Goal: Feedback & Contribution: Submit feedback/report problem

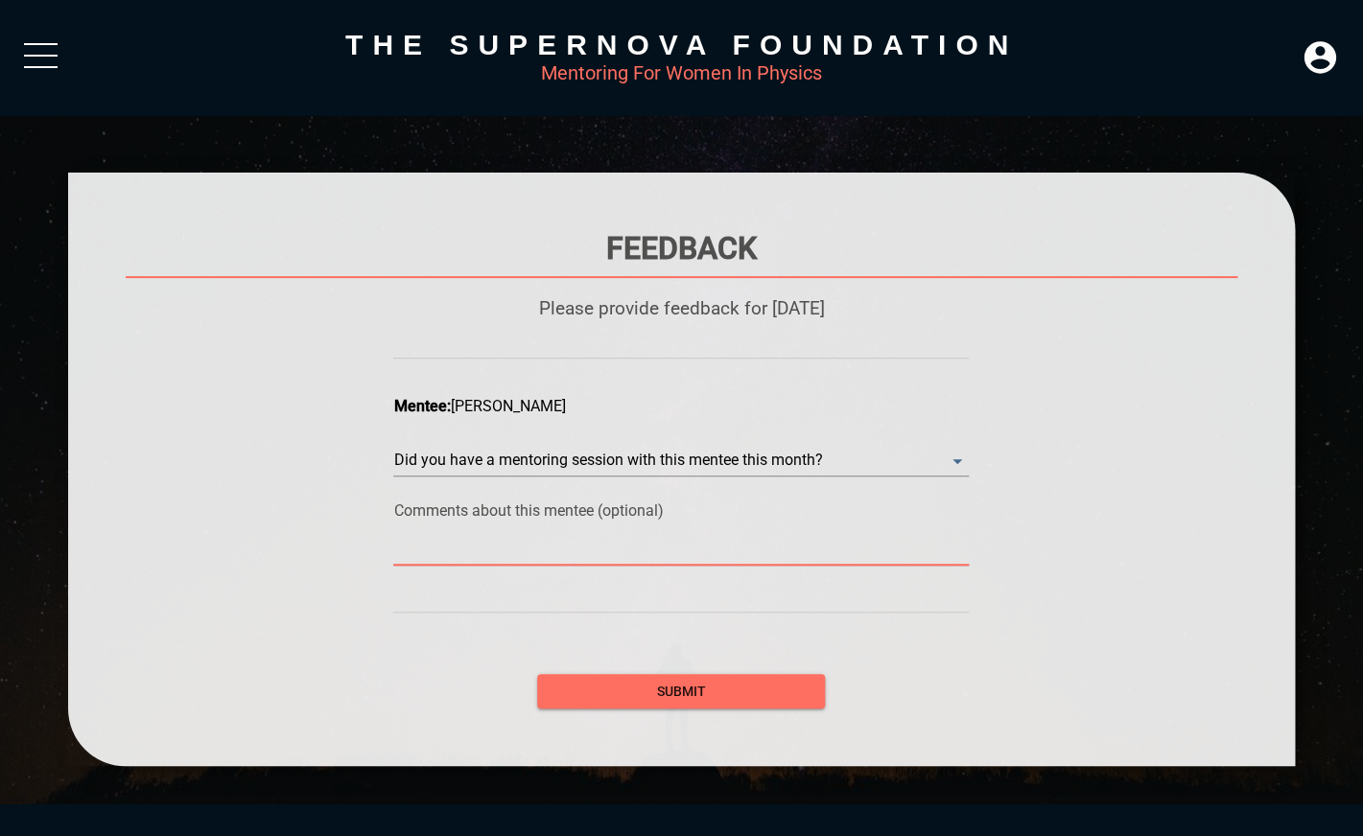
click at [470, 553] on textarea at bounding box center [681, 550] width 576 height 18
type textarea "Y"
type textarea "Ye"
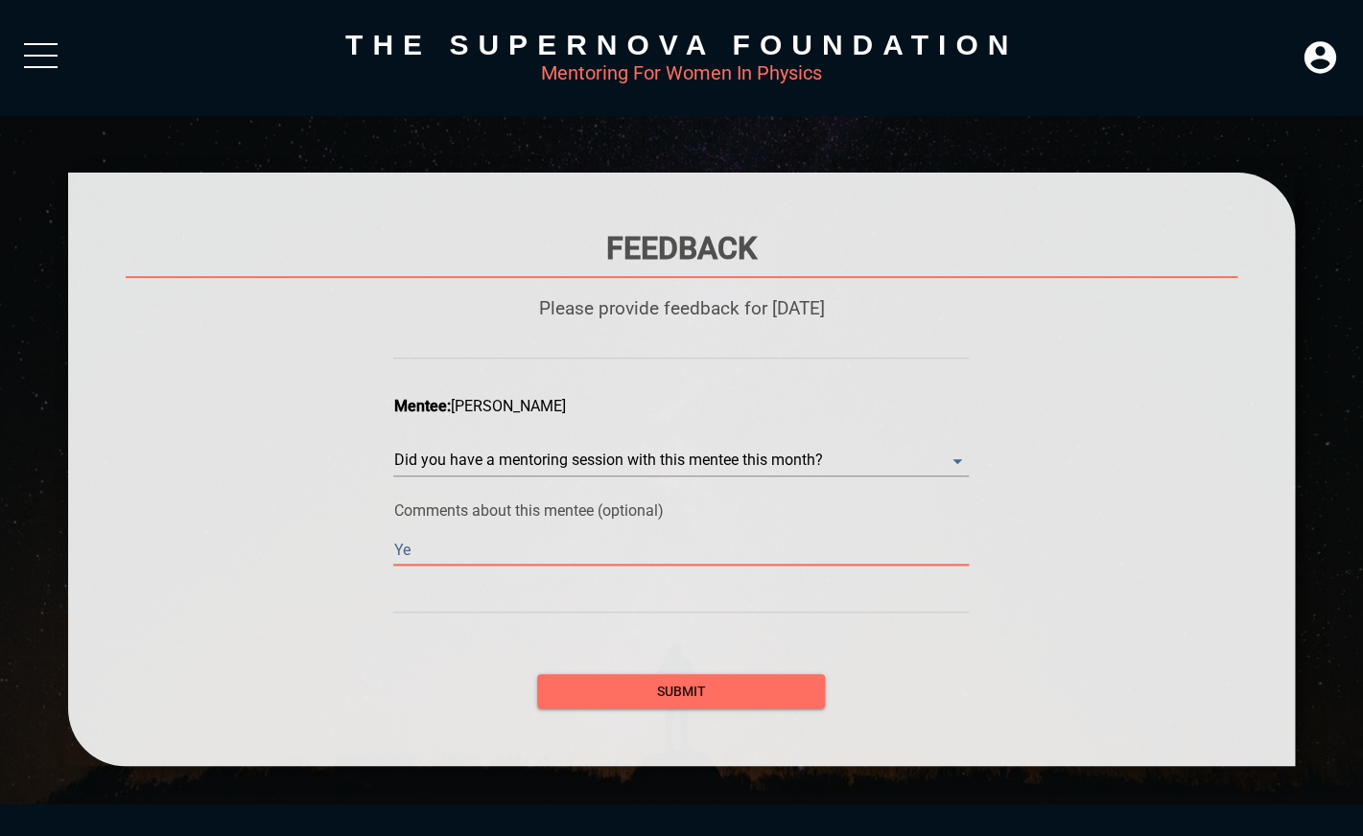
type textarea "Yes"
type textarea "Yes,"
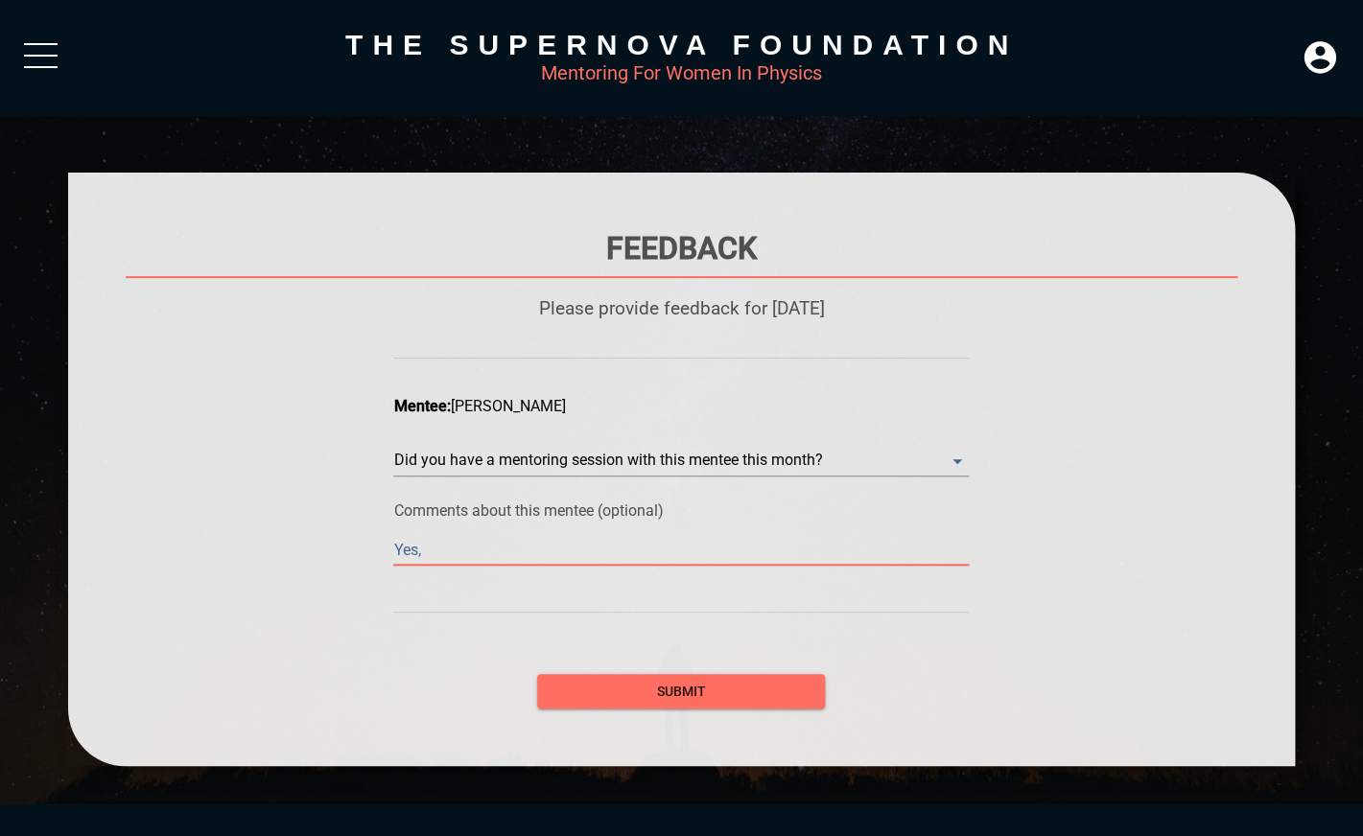
type textarea "Yes,"
type textarea "Yes, w"
type textarea "Yes, we"
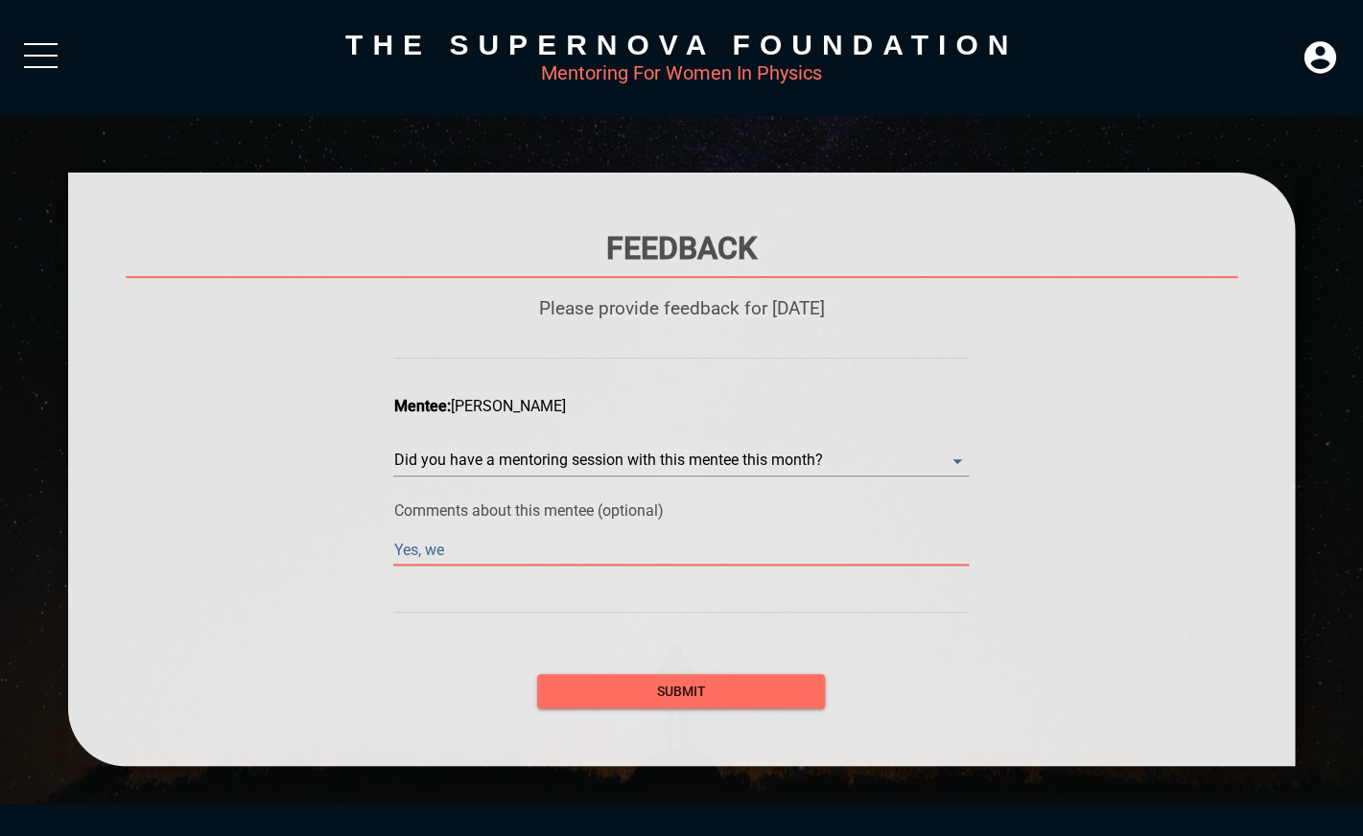
type textarea "Yes, we"
type textarea "Yes, we s"
type textarea "Yes, we sh"
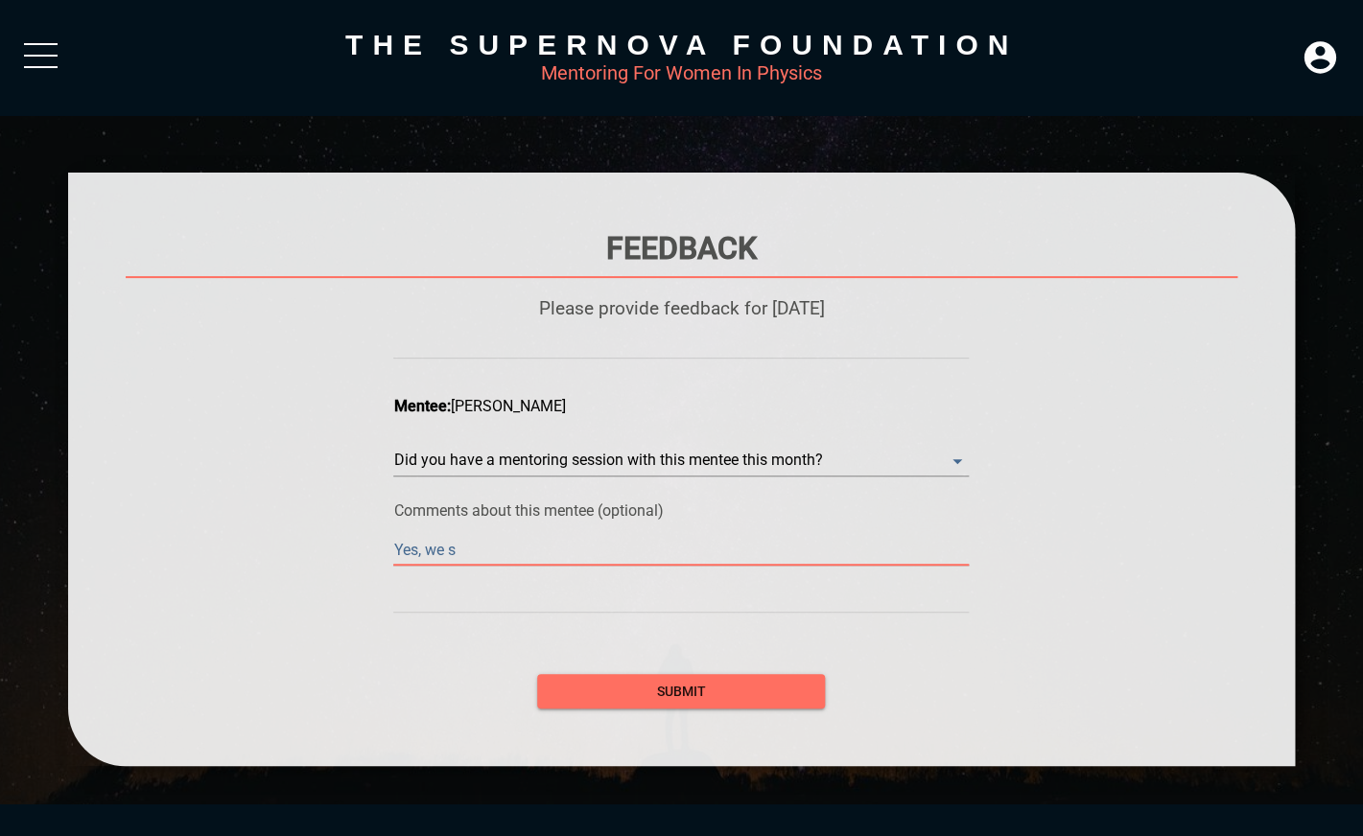
type textarea "Yes, we sh"
type textarea "Yes, we sha"
type textarea "Yes, we shar"
type textarea "Yes, we share"
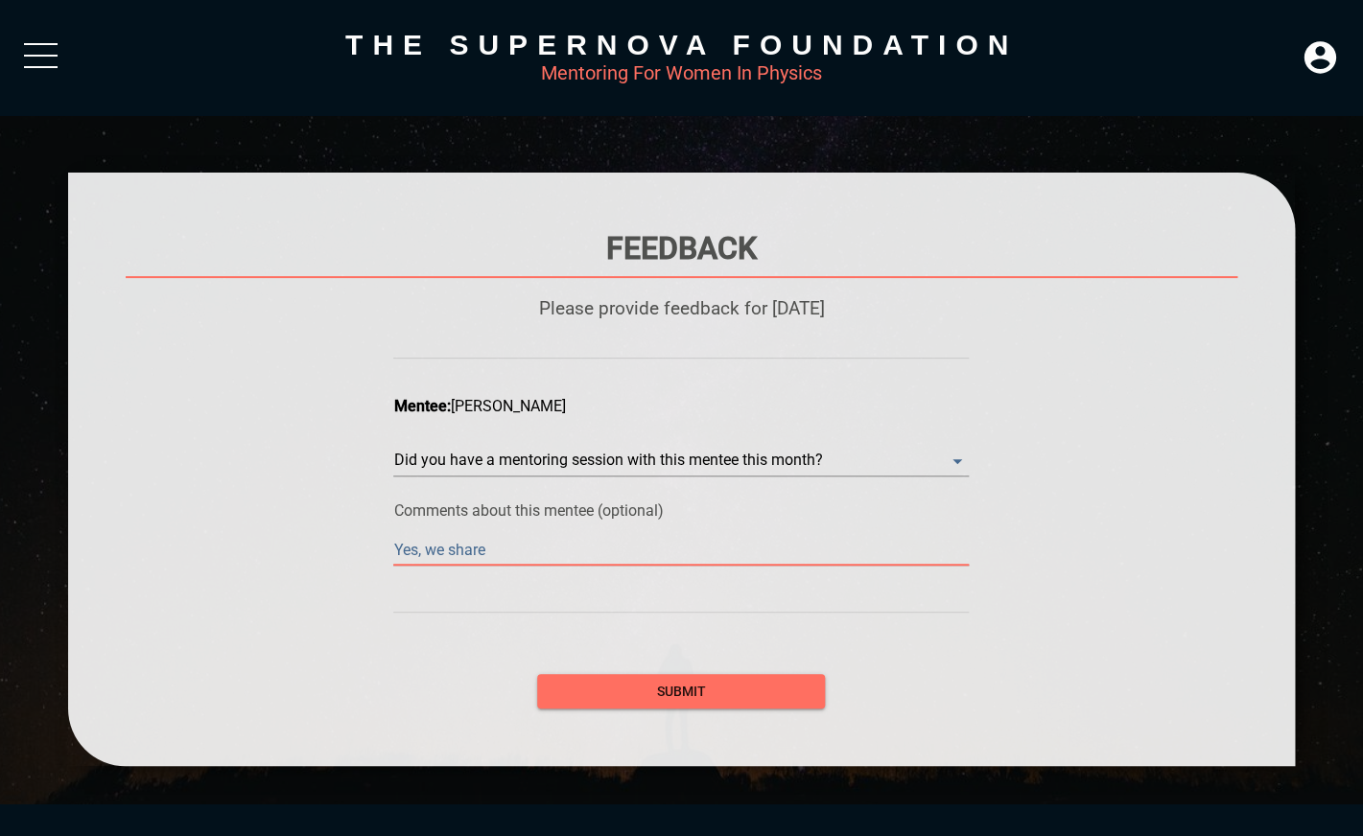
type textarea "Yes, we shared"
type textarea "Yes, we shared s"
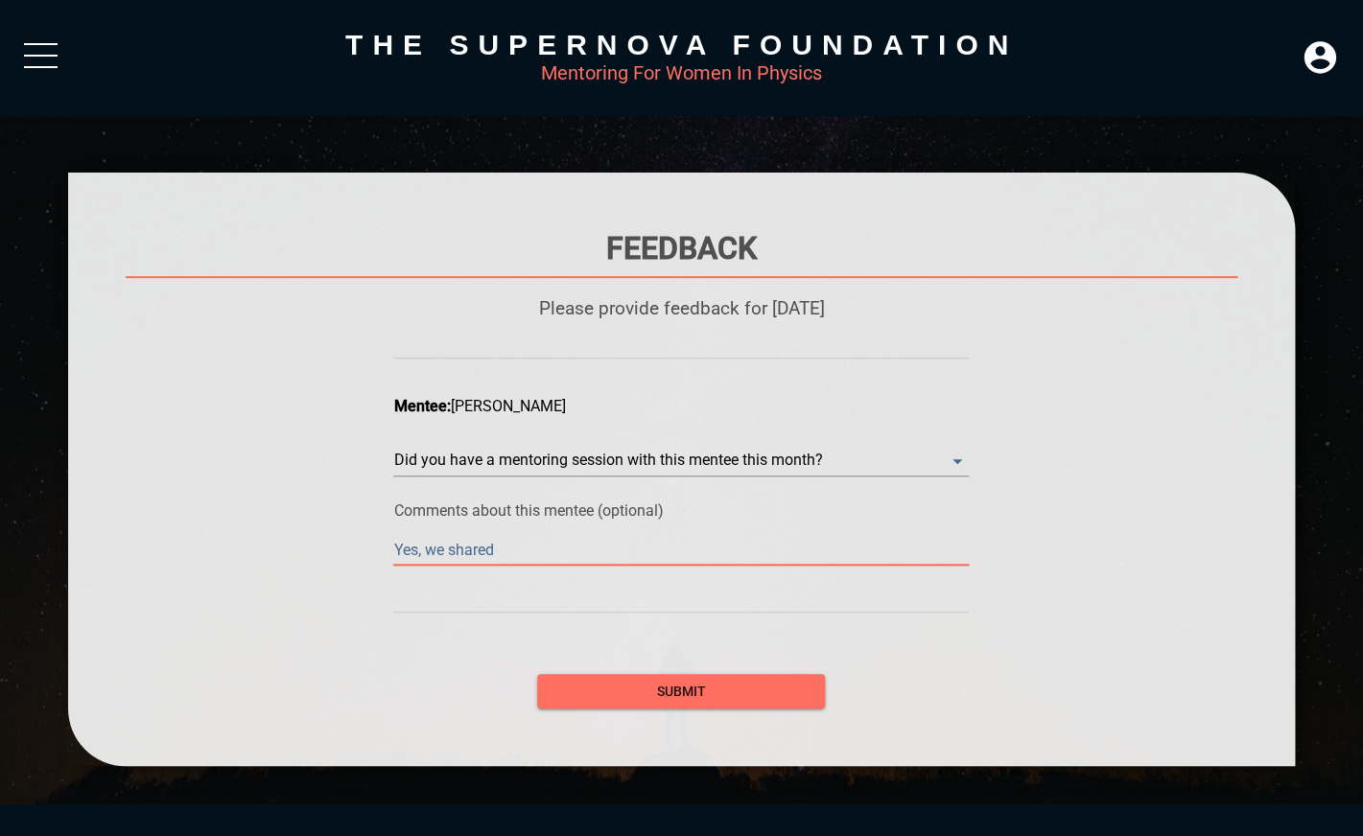
type textarea "Yes, we shared s"
type textarea "Yes, we shared so"
type textarea "Yes, we shared som"
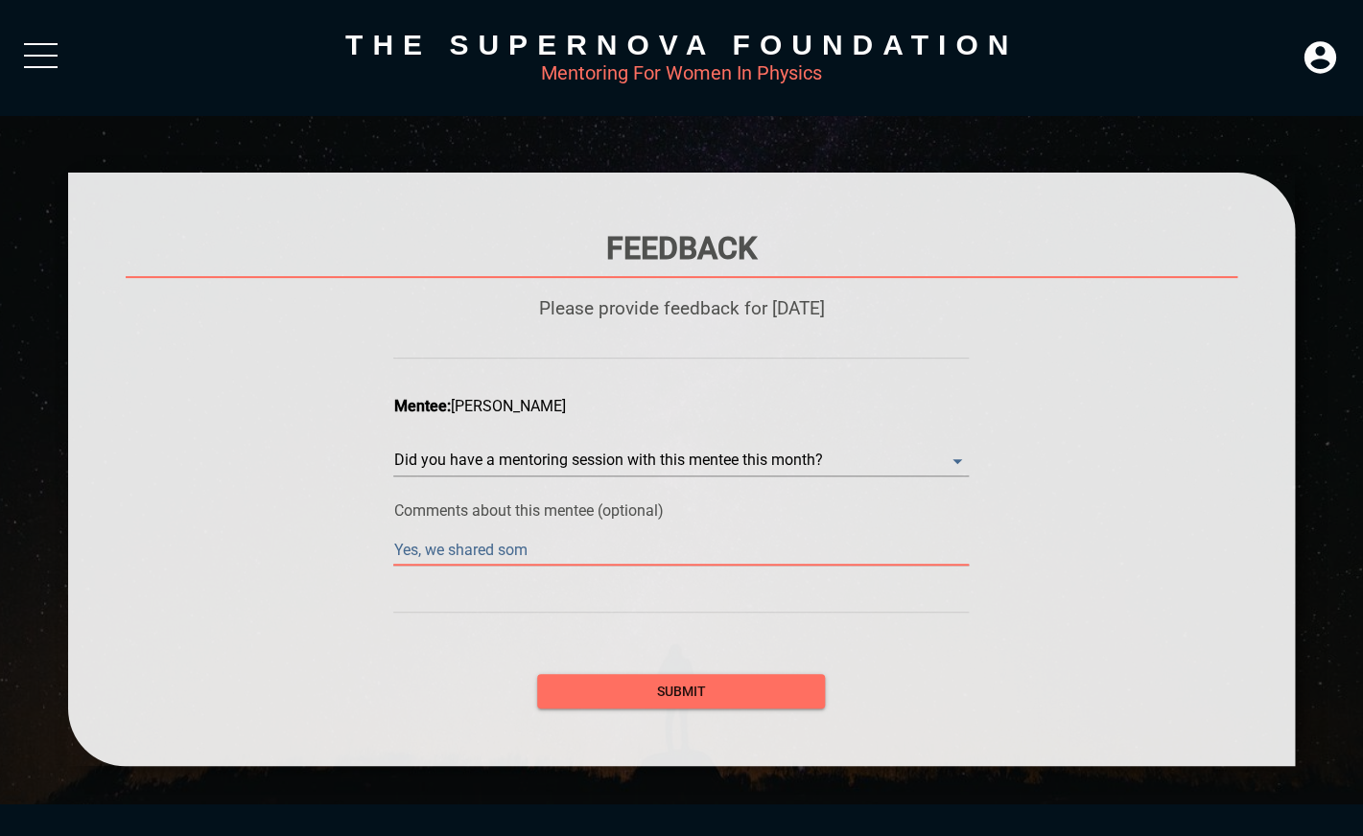
type textarea "Yes, we shared some"
type textarea "Yes, we shared some p"
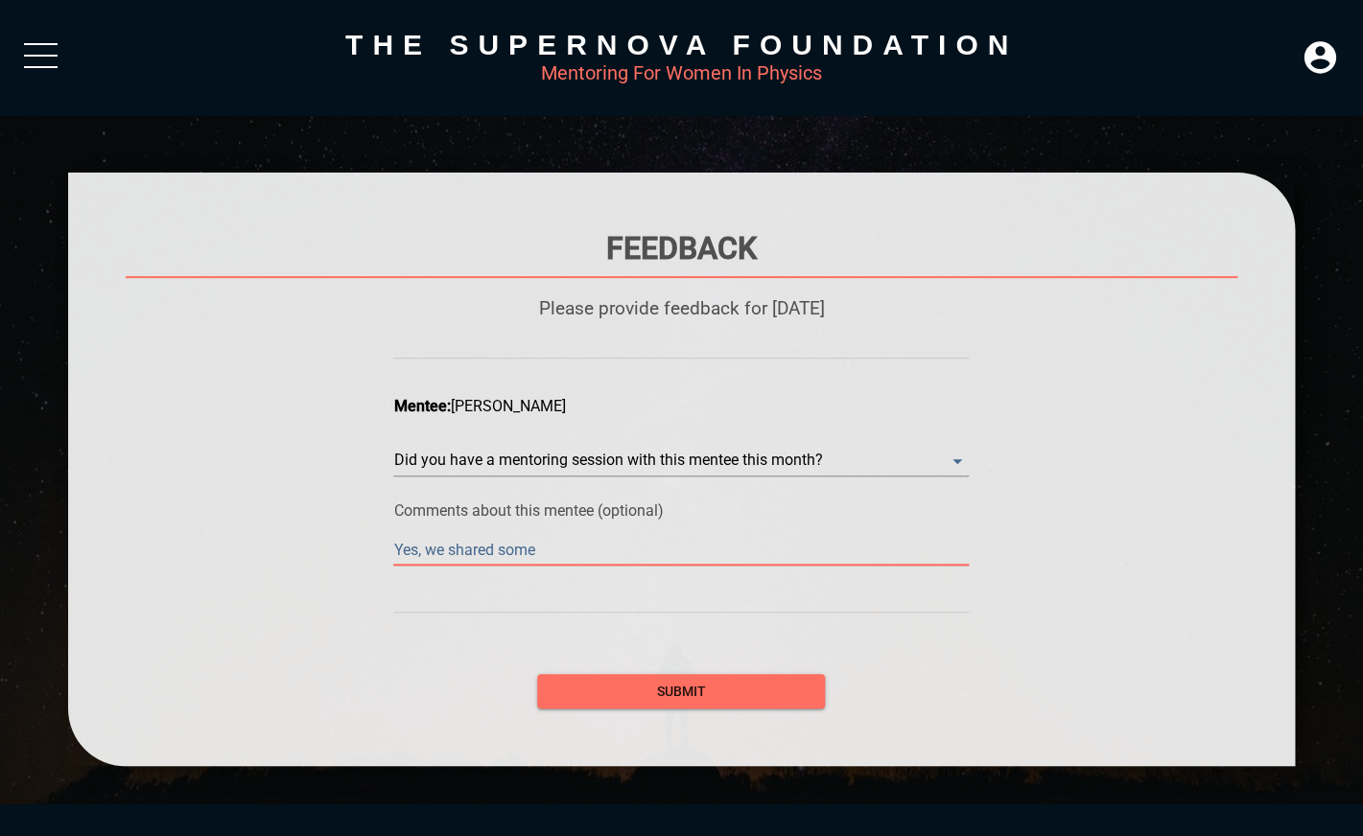
type textarea "Yes, we shared some p"
type textarea "Yes, we shared some pu"
type textarea "Yes, we shared some pub"
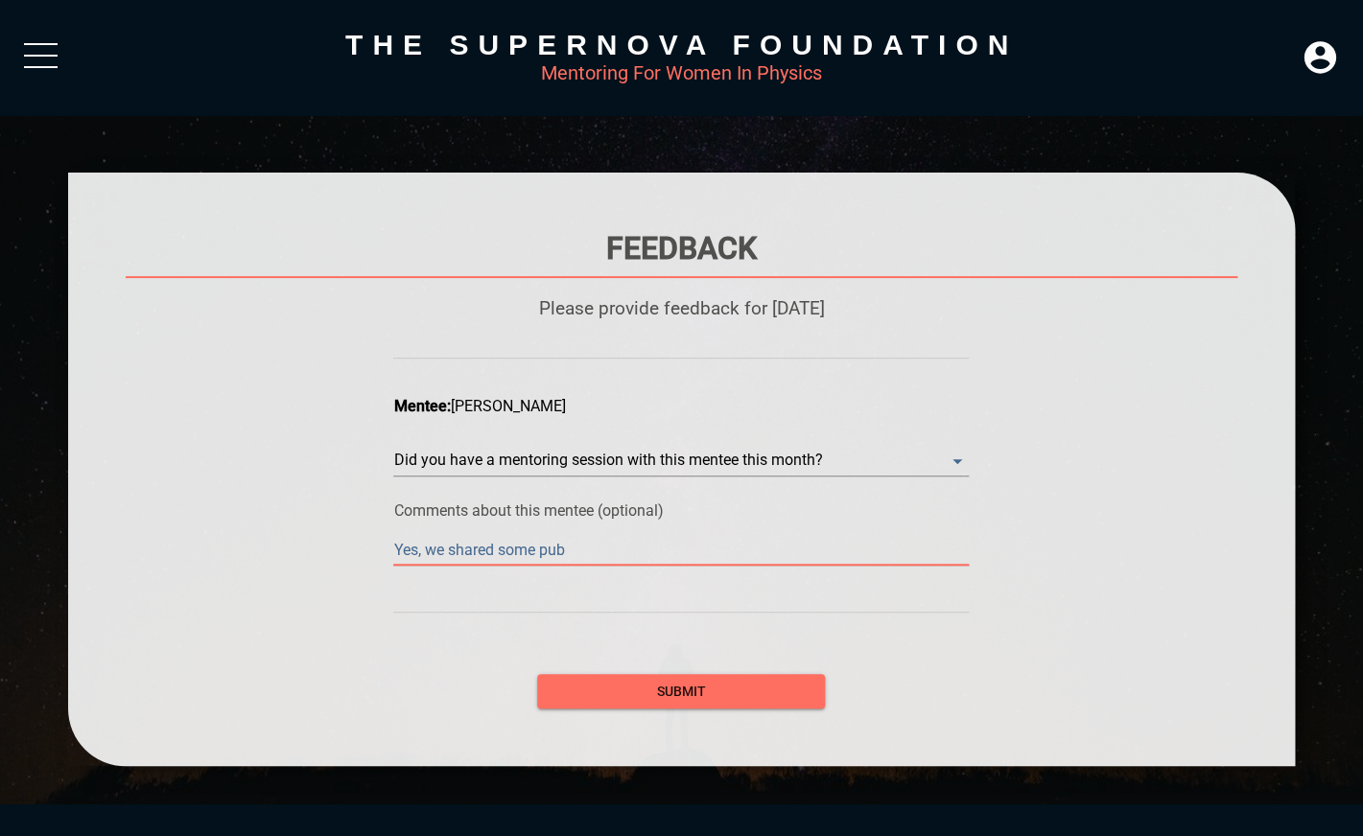
type textarea "Yes, we shared some publ"
type textarea "Yes, we shared some publi"
type textarea "Yes, we shared some public"
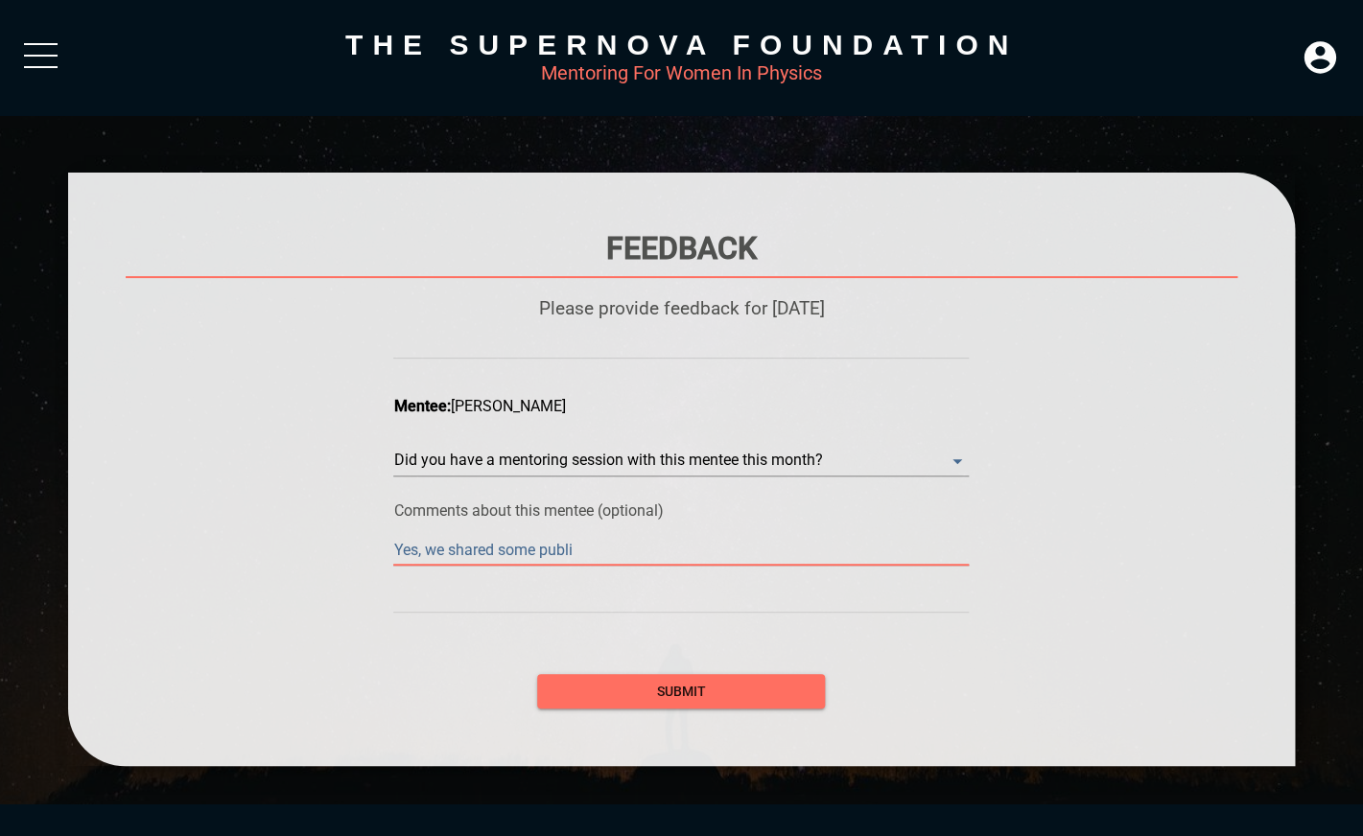
type textarea "Yes, we shared some public"
type textarea "Yes, we shared some publica"
type textarea "Yes, we shared some publicat"
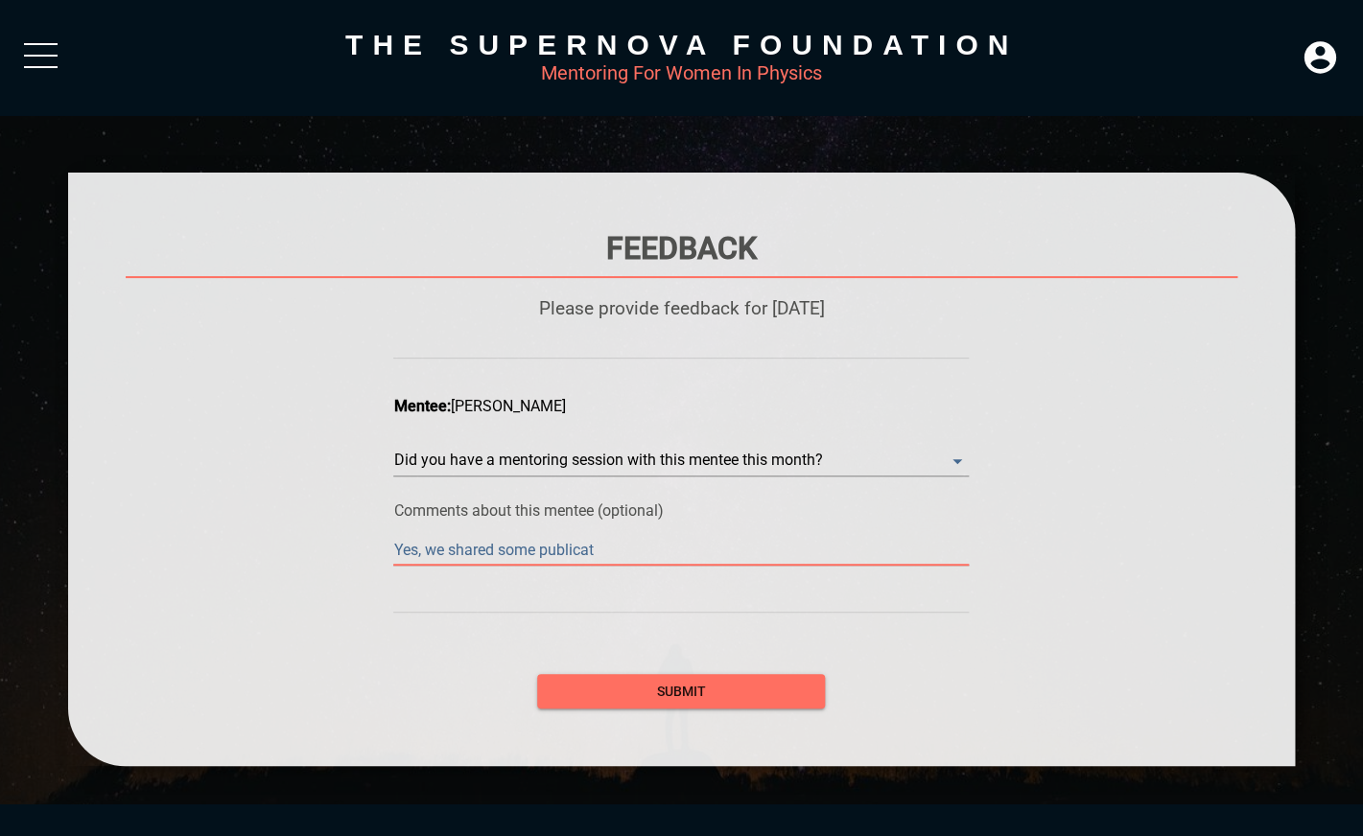
type textarea "Yes, we shared some publicati"
type textarea "Yes, we shared some publicatio"
type textarea "Yes, we shared some publication"
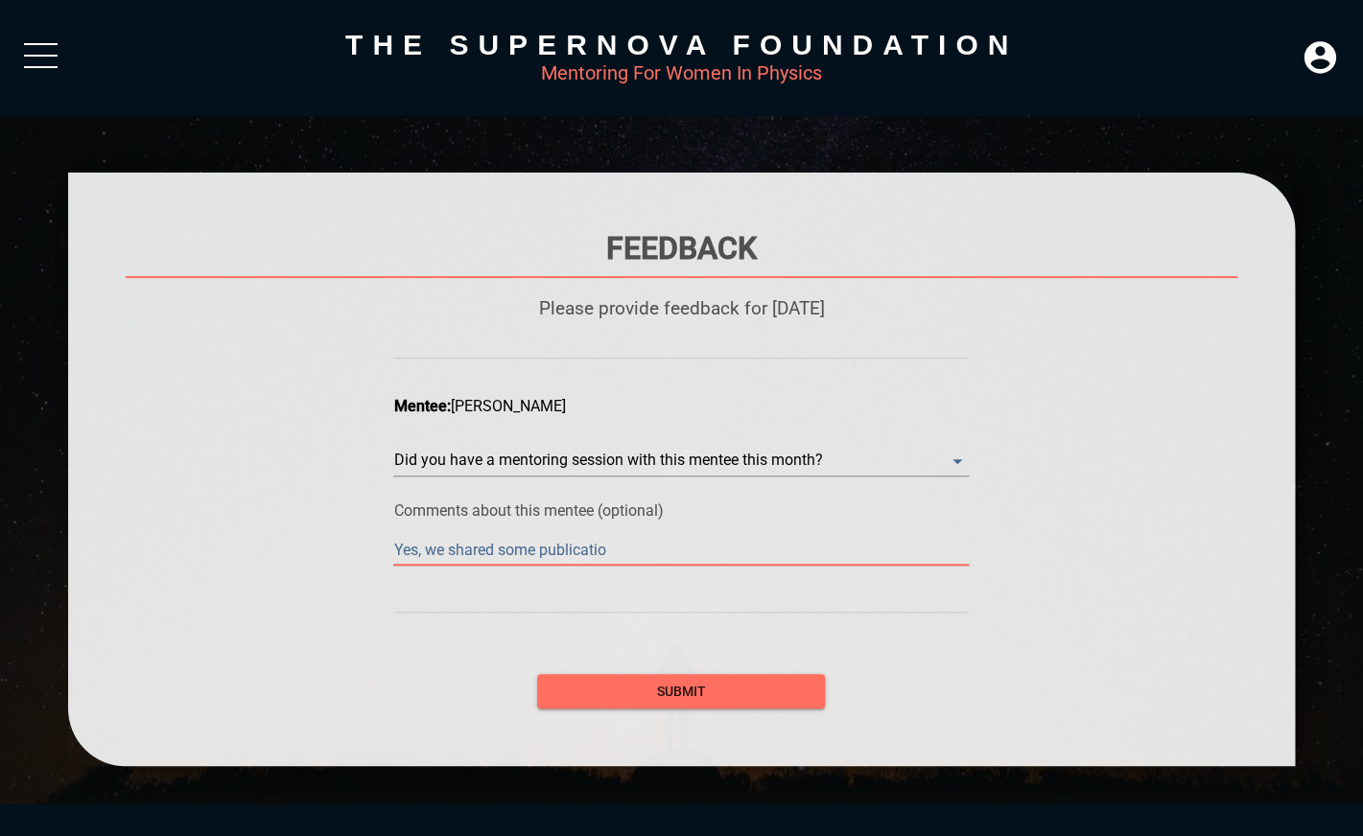
type textarea "Yes, we shared some publication"
type textarea "Yes, we shared some publications"
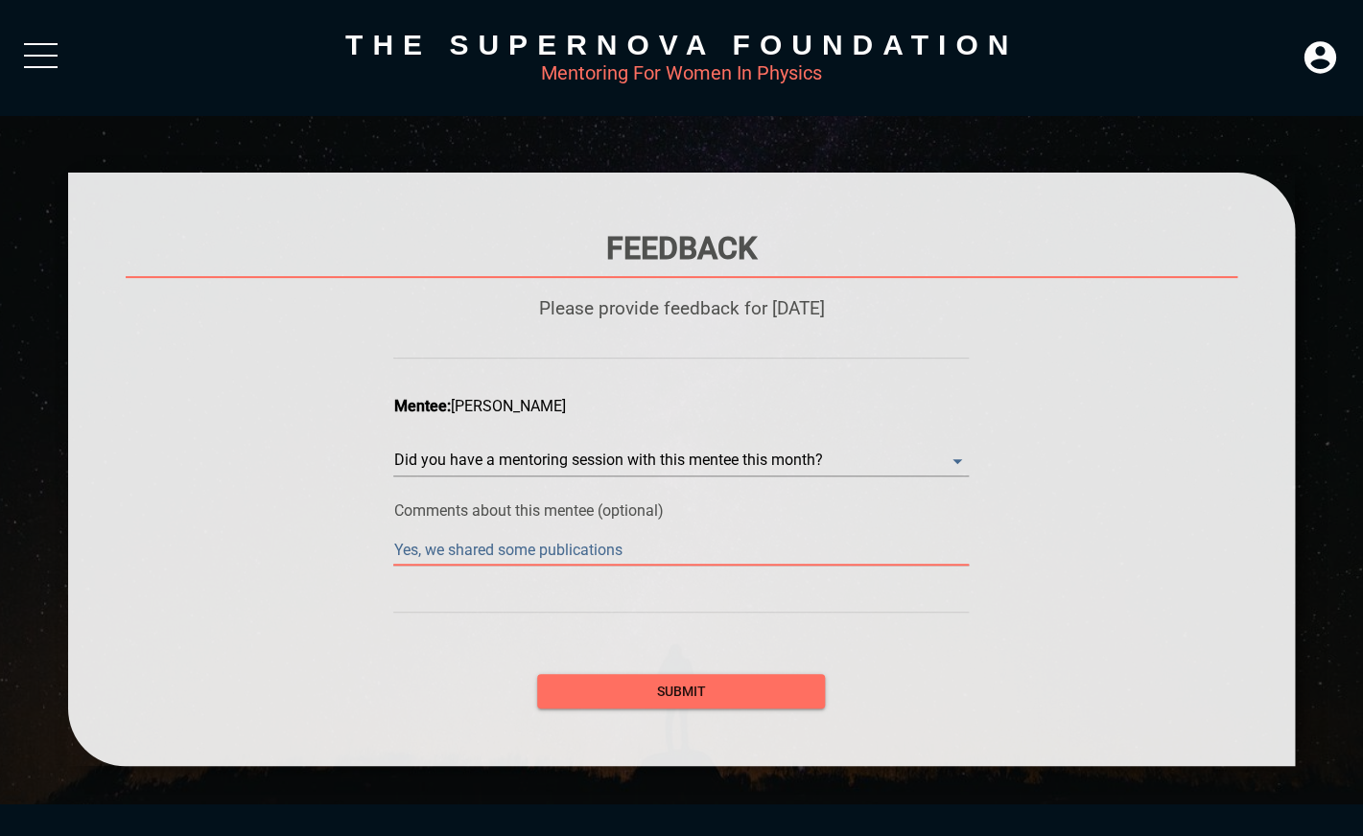
type textarea "Yes, we shared some publications a"
type textarea "Yes, we shared some publications an"
type textarea "Yes, we shared some publications and"
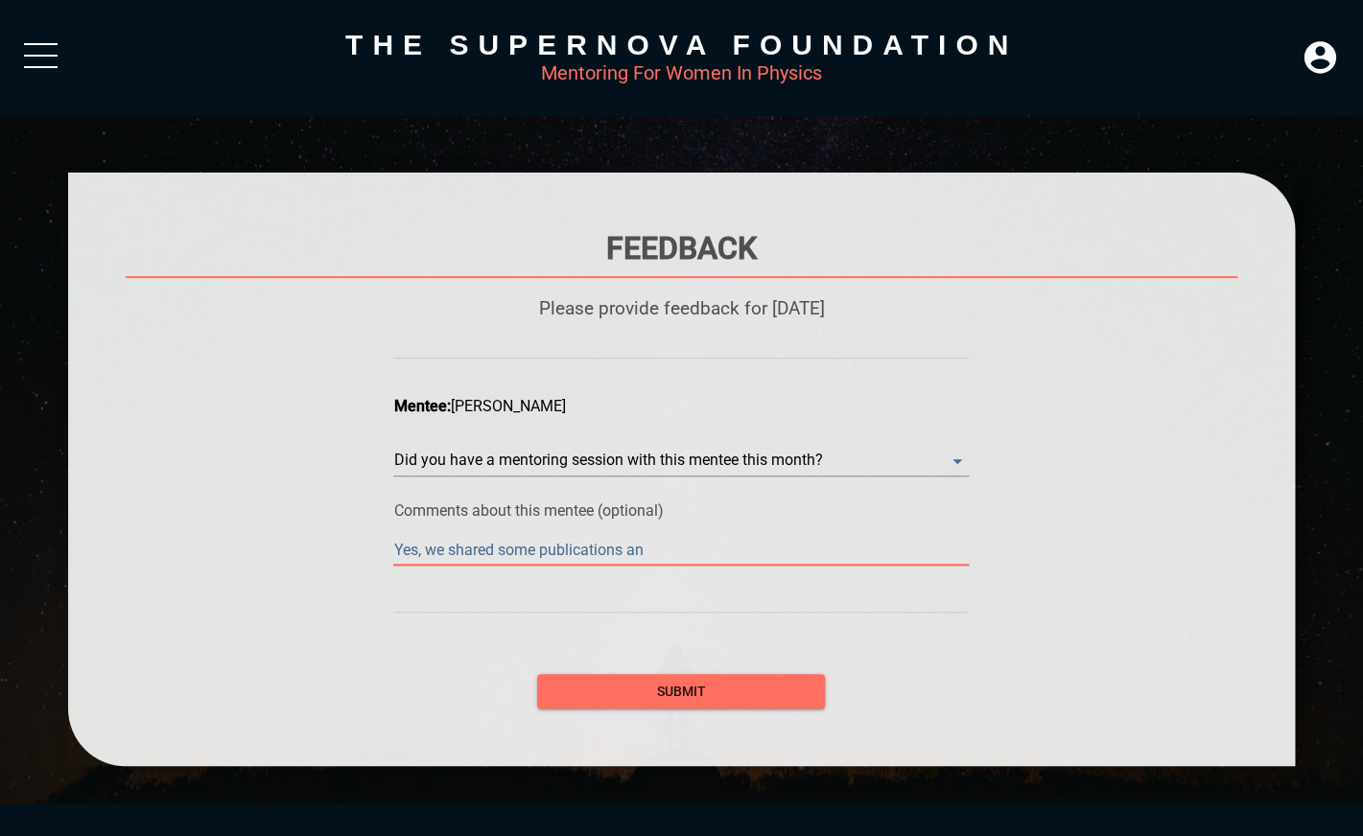
type textarea "Yes, we shared some publications and"
type textarea "Yes, we shared some publications and d"
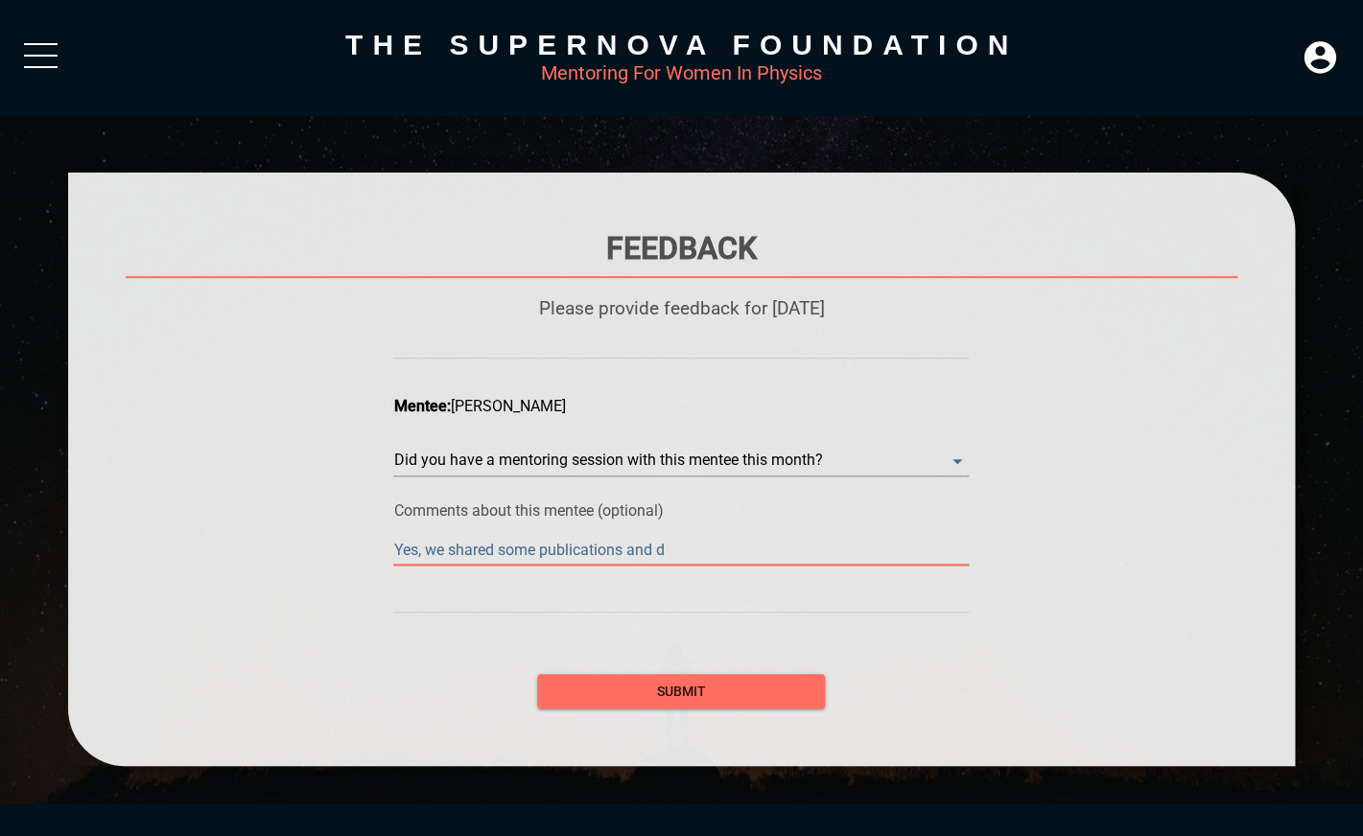
type textarea "Yes, we shared some publications and di"
type textarea "Yes, we shared some publications and dis"
type textarea "Yes, we shared some publications and disc"
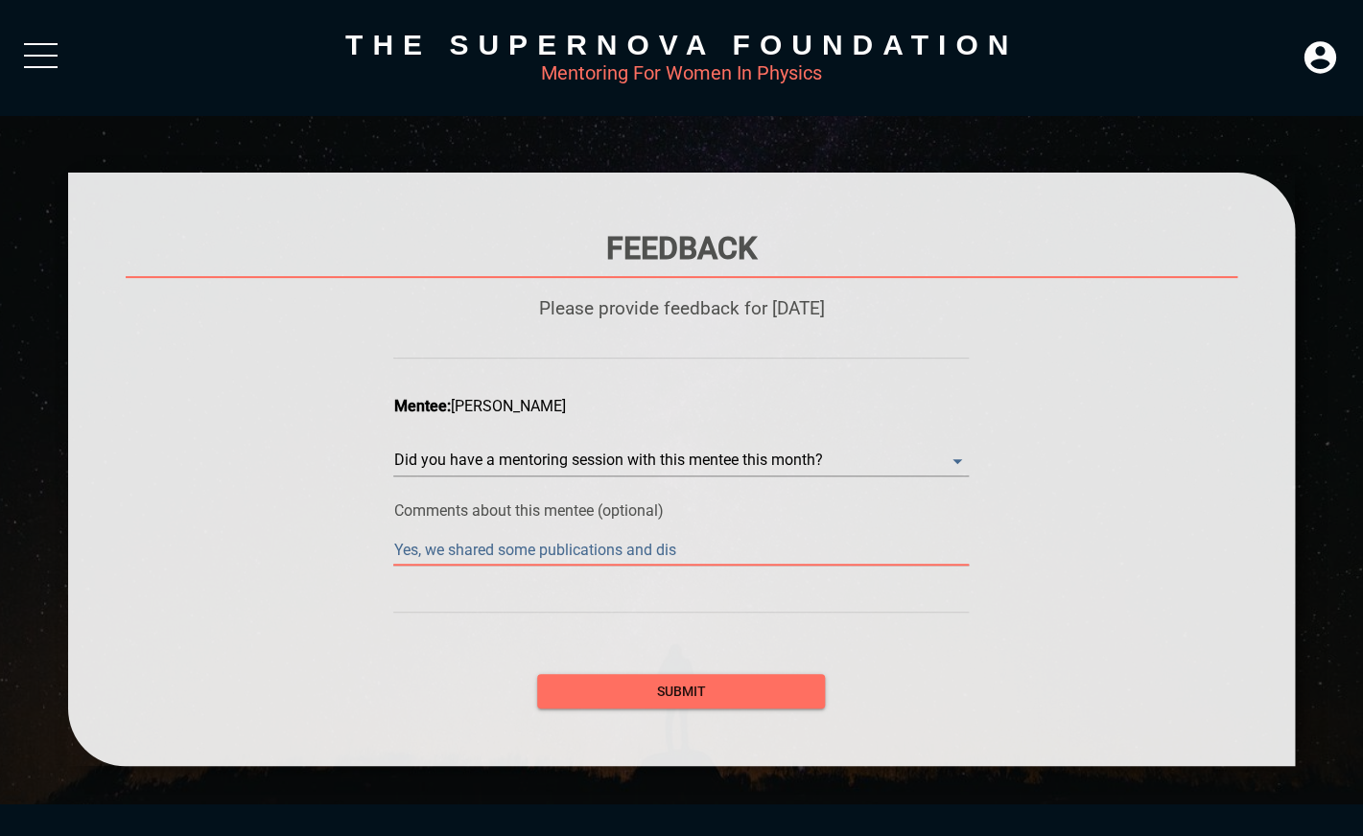
type textarea "Yes, we shared some publications and disc"
type textarea "Yes, we shared some publications and discu"
type textarea "Yes, we shared some publications and discus"
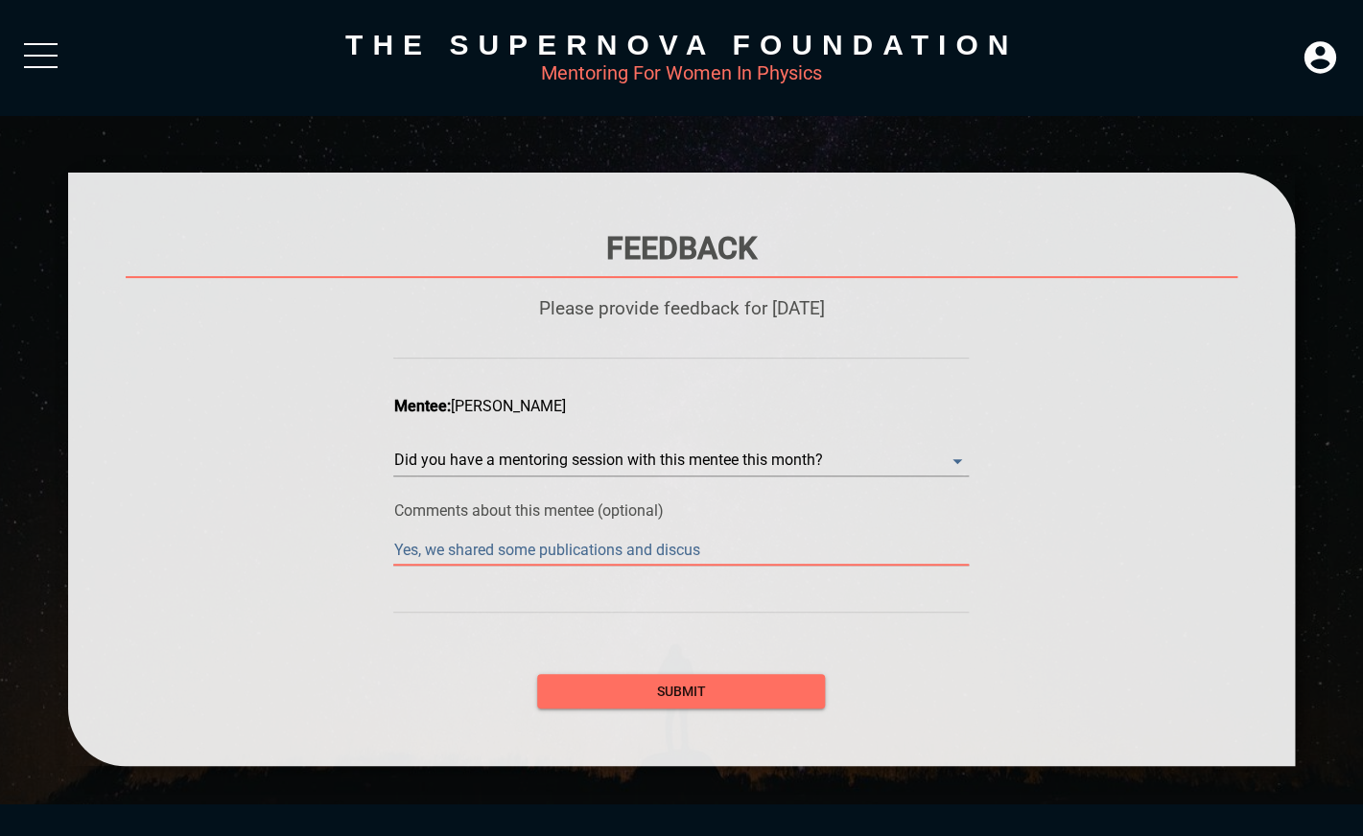
type textarea "Yes, we shared some publications and discuss"
type textarea "Yes, we shared some publications and discusse"
type textarea "Yes, we shared some publications and discussed"
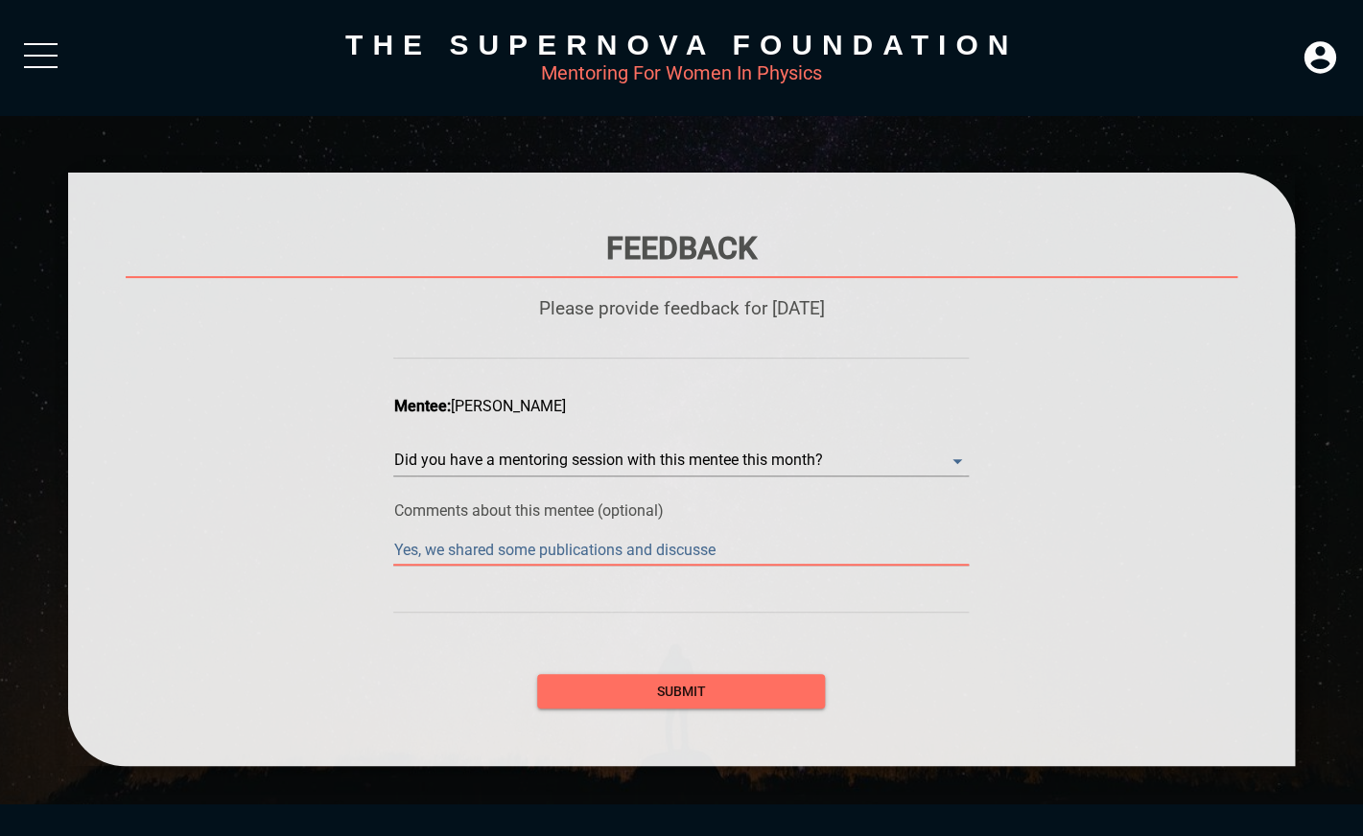
type textarea "Yes, we shared some publications and discussed"
type textarea "Yes, we shared some publications and discussed t"
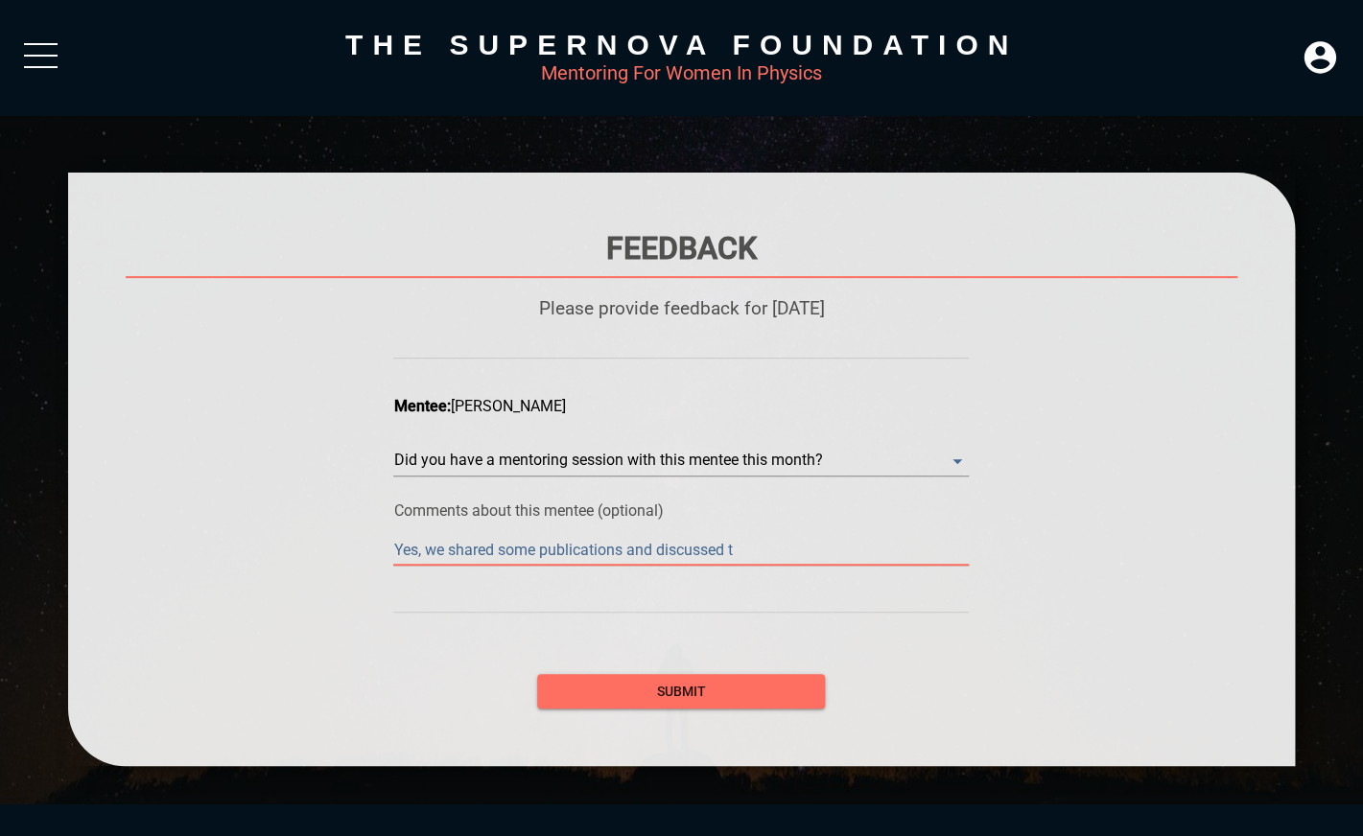
type textarea "Yes, we shared some publications and discussed th"
type textarea "Yes, we shared some publications and discussed tho"
type textarea "Yes, we shared some publications and discussed [PERSON_NAME]"
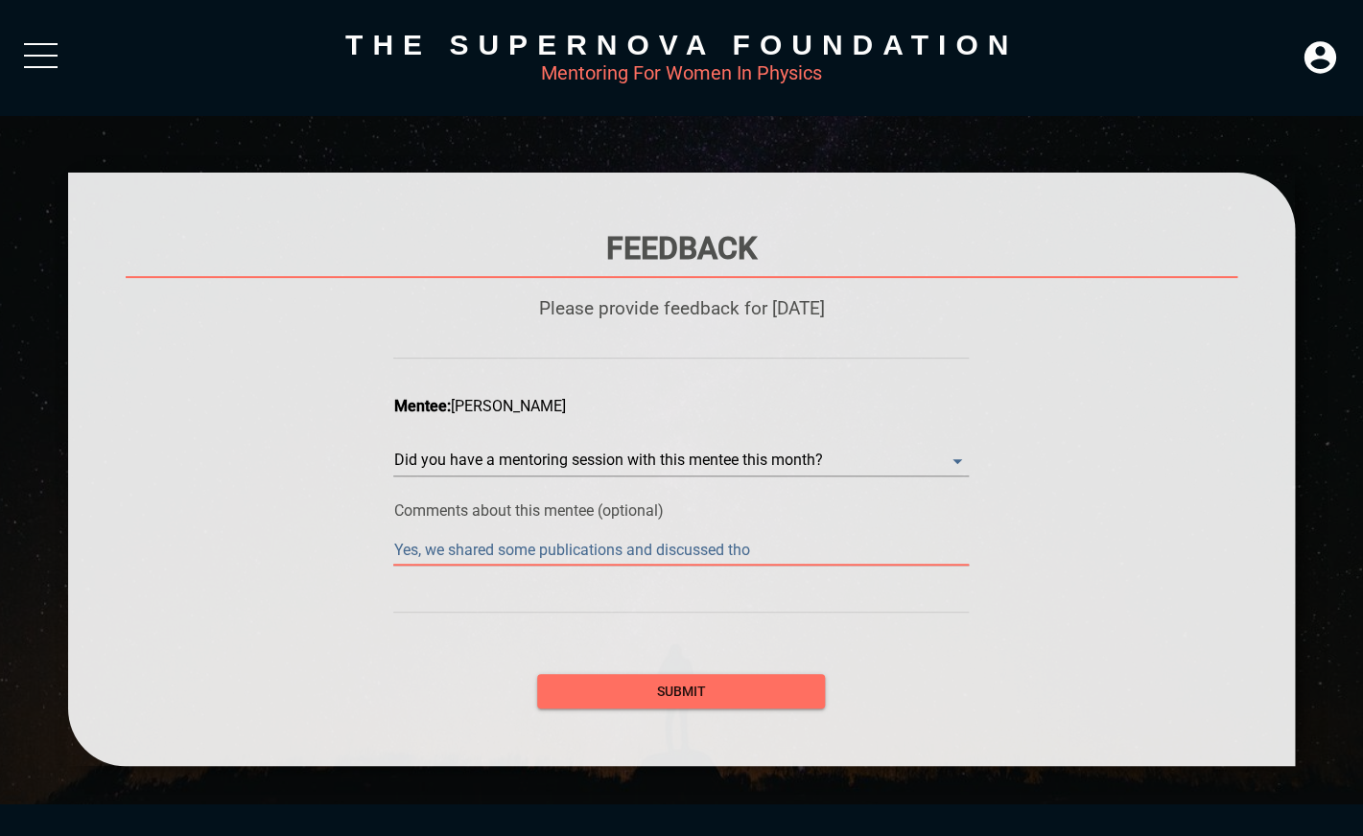
type textarea "Yes, we shared some publications and discussed [PERSON_NAME]"
type textarea "Yes, we shared some publications and discussed those"
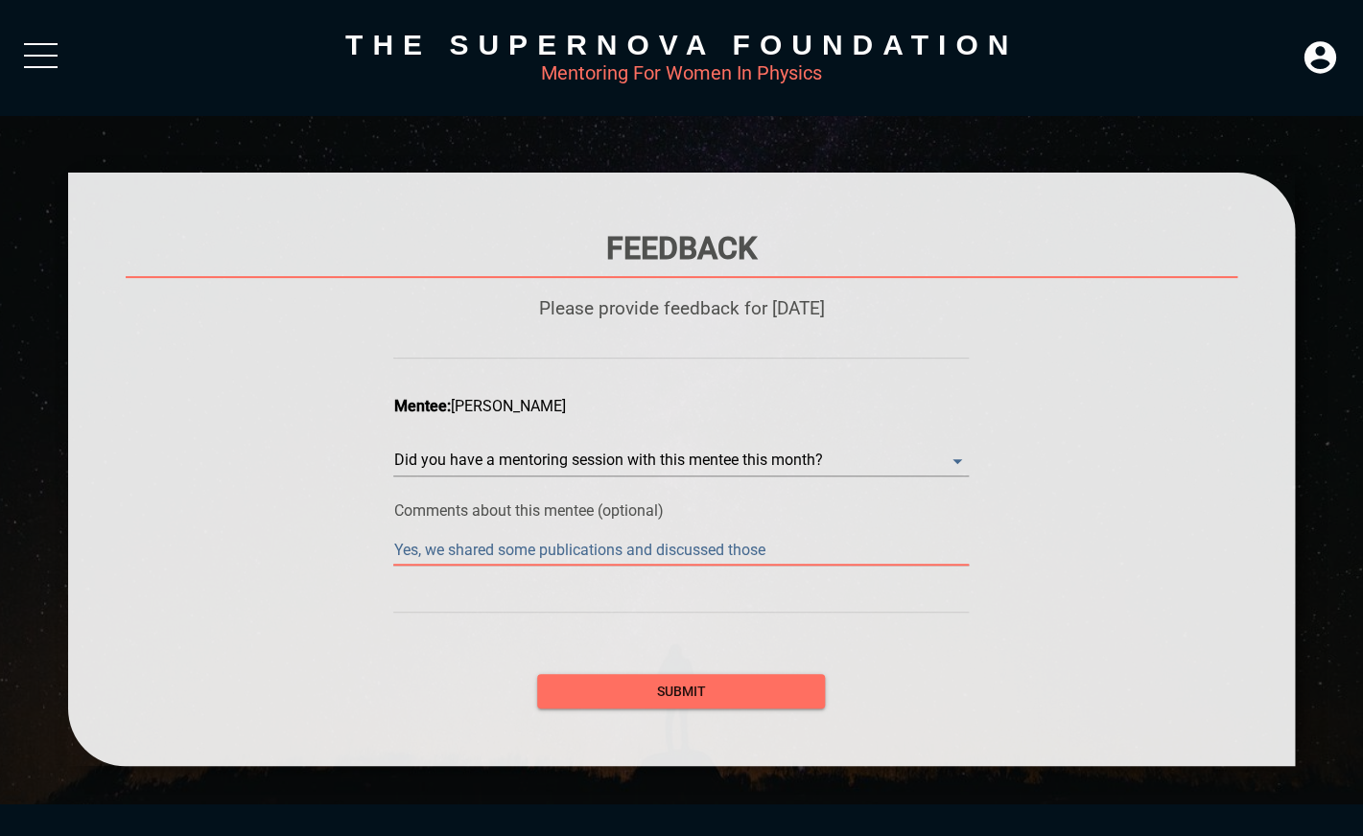
type textarea "Yes, we shared some publications and discussed those p"
type textarea "Yes, we shared some publications and discussed those pu"
type textarea "Yes, we shared some publications and discussed those pub"
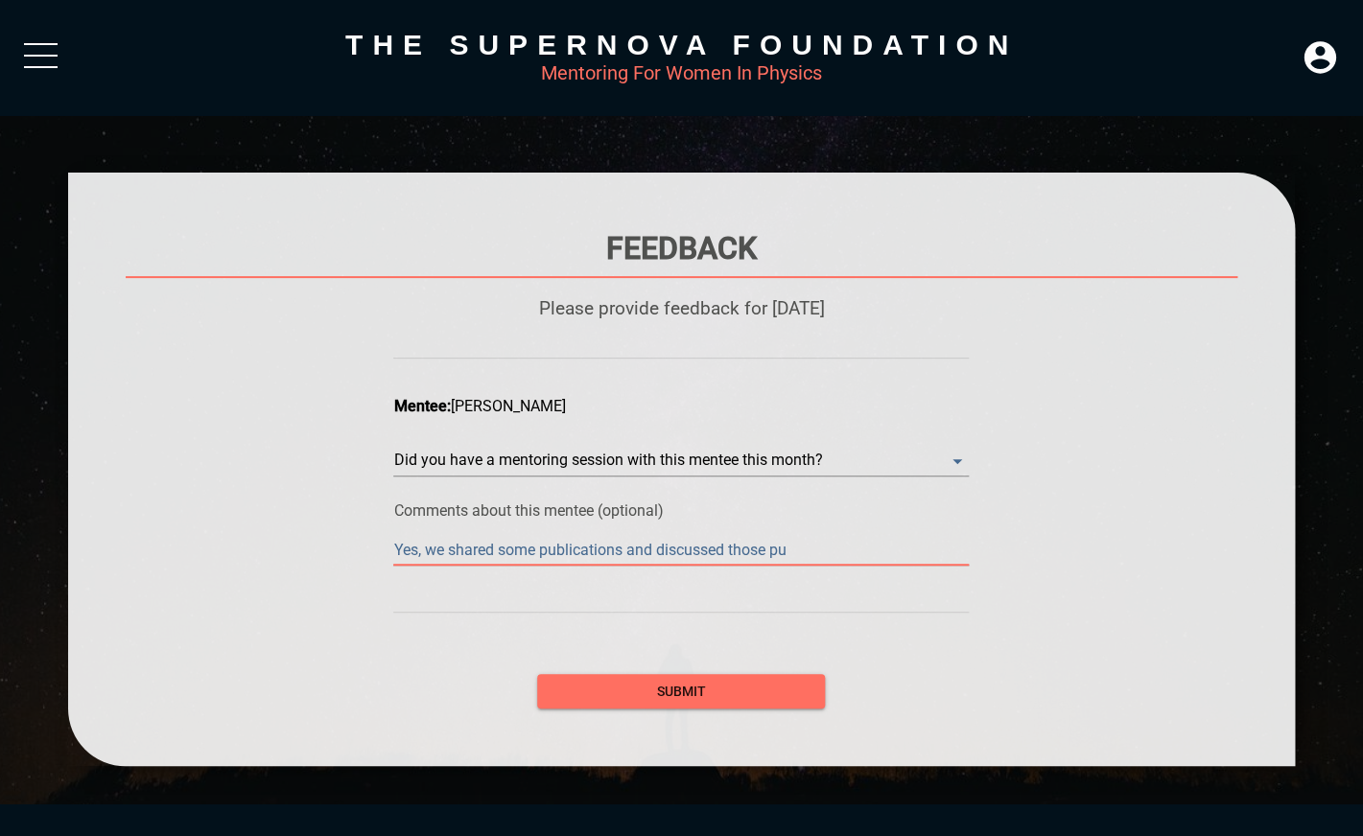
type textarea "Yes, we shared some publications and discussed those pub"
type textarea "Yes, we shared some publications and discussed those publ"
type textarea "Yes, we shared some publications and discussed those publi"
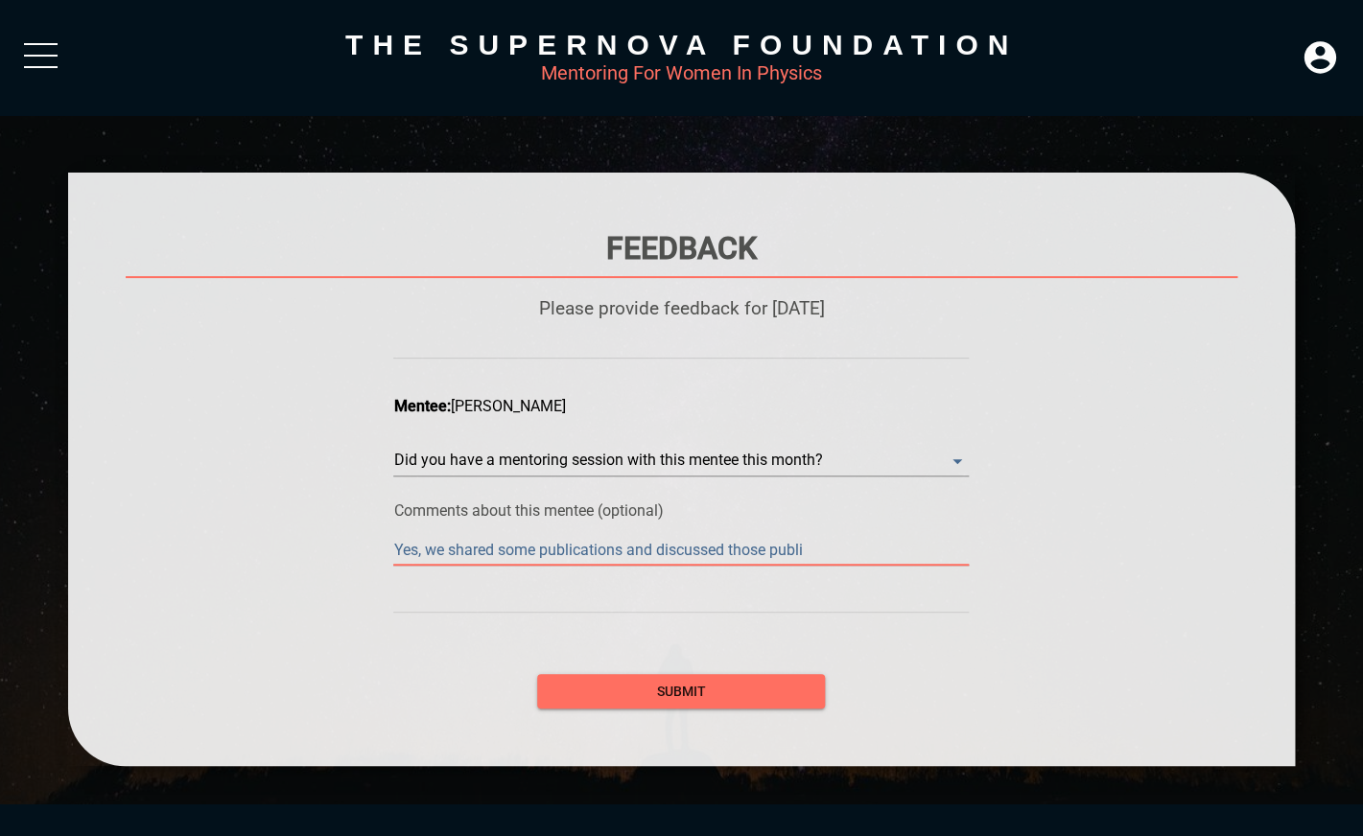
type textarea "Yes, we shared some publications and discussed those public"
type textarea "Yes, we shared some publications and discussed those publica"
type textarea "Yes, we shared some publications and discussed those publicat"
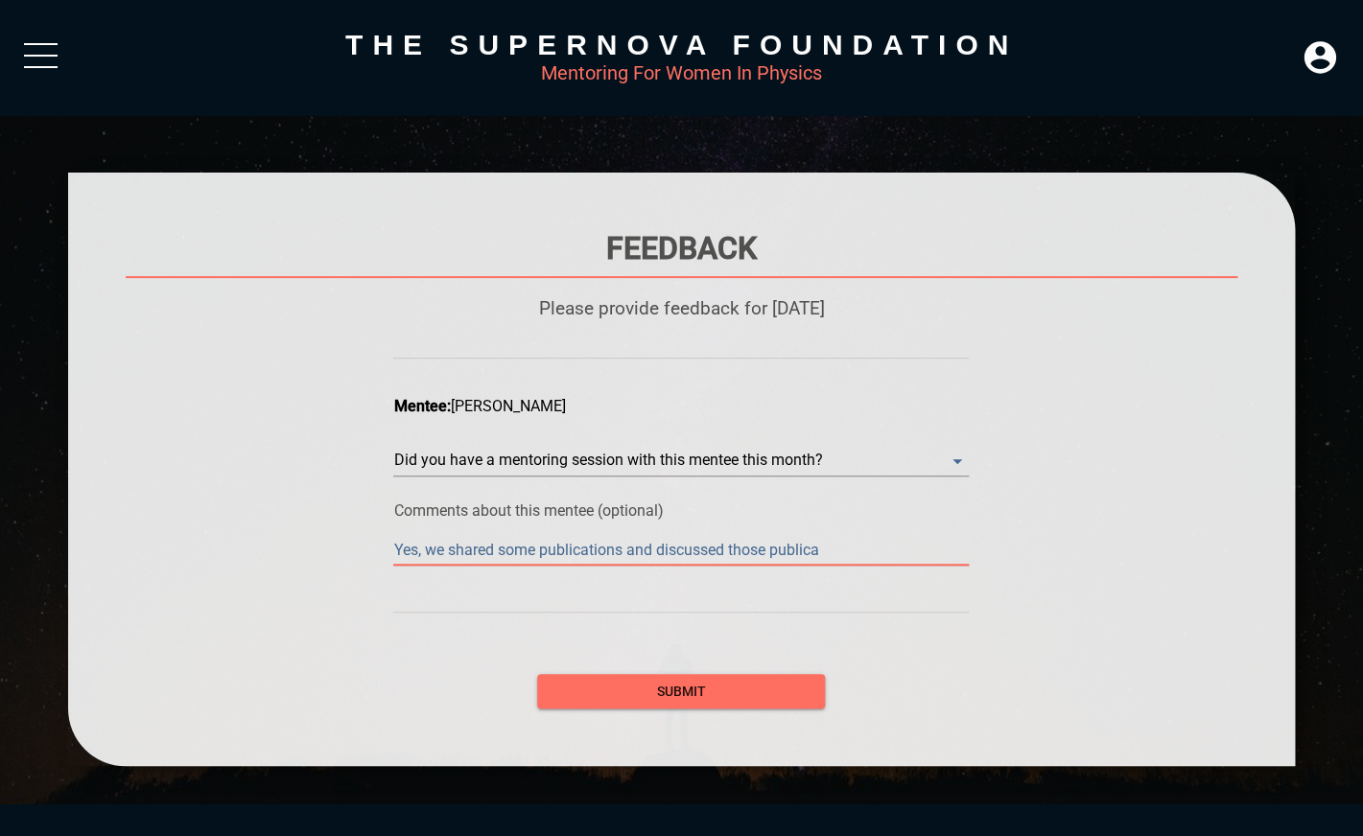
type textarea "Yes, we shared some publications and discussed those publicat"
type textarea "Yes, we shared some publications and discussed those publicati"
type textarea "Yes, we shared some publications and discussed those publicatio"
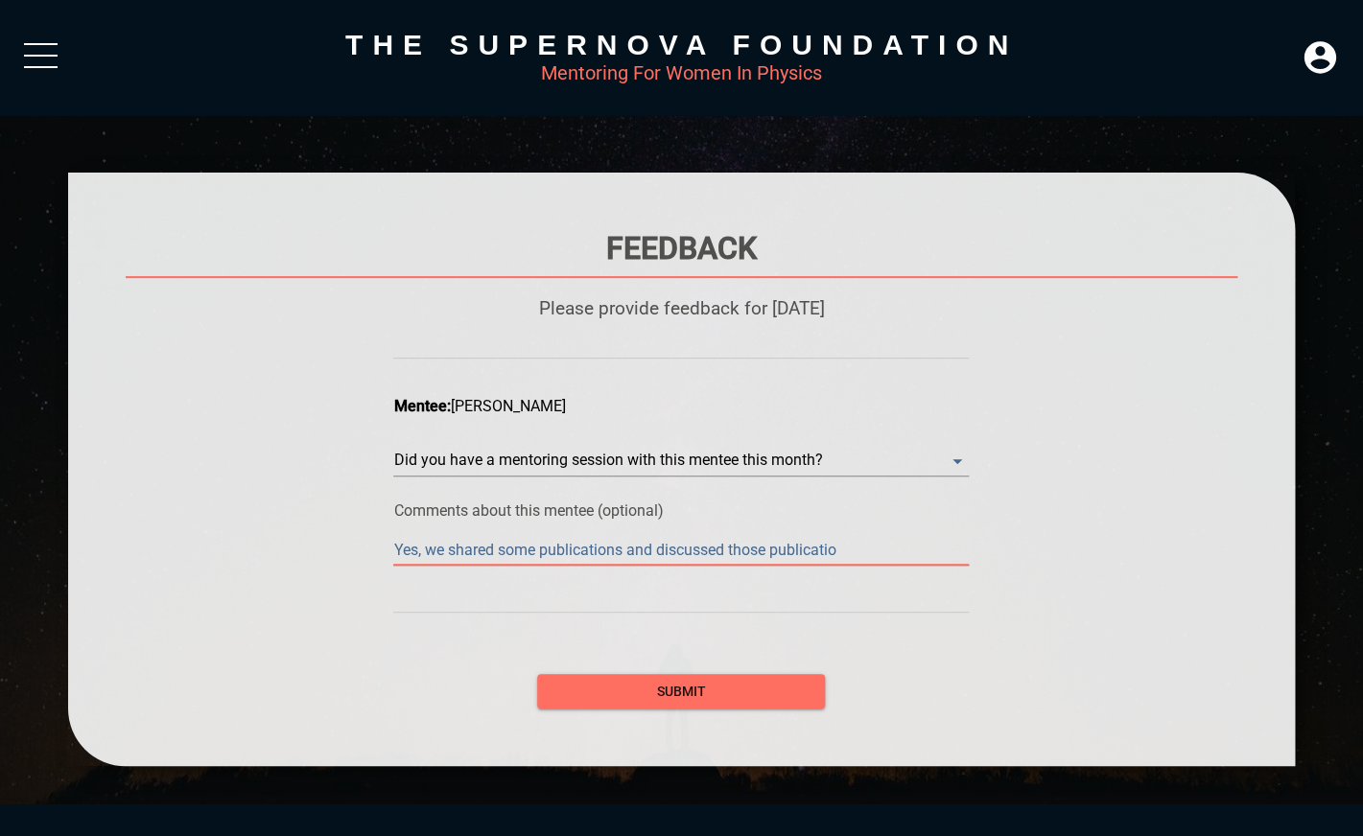
type textarea "Yes, we shared some publications and discussed those publication"
type textarea "Yes, we shared some publications and discussed those publications"
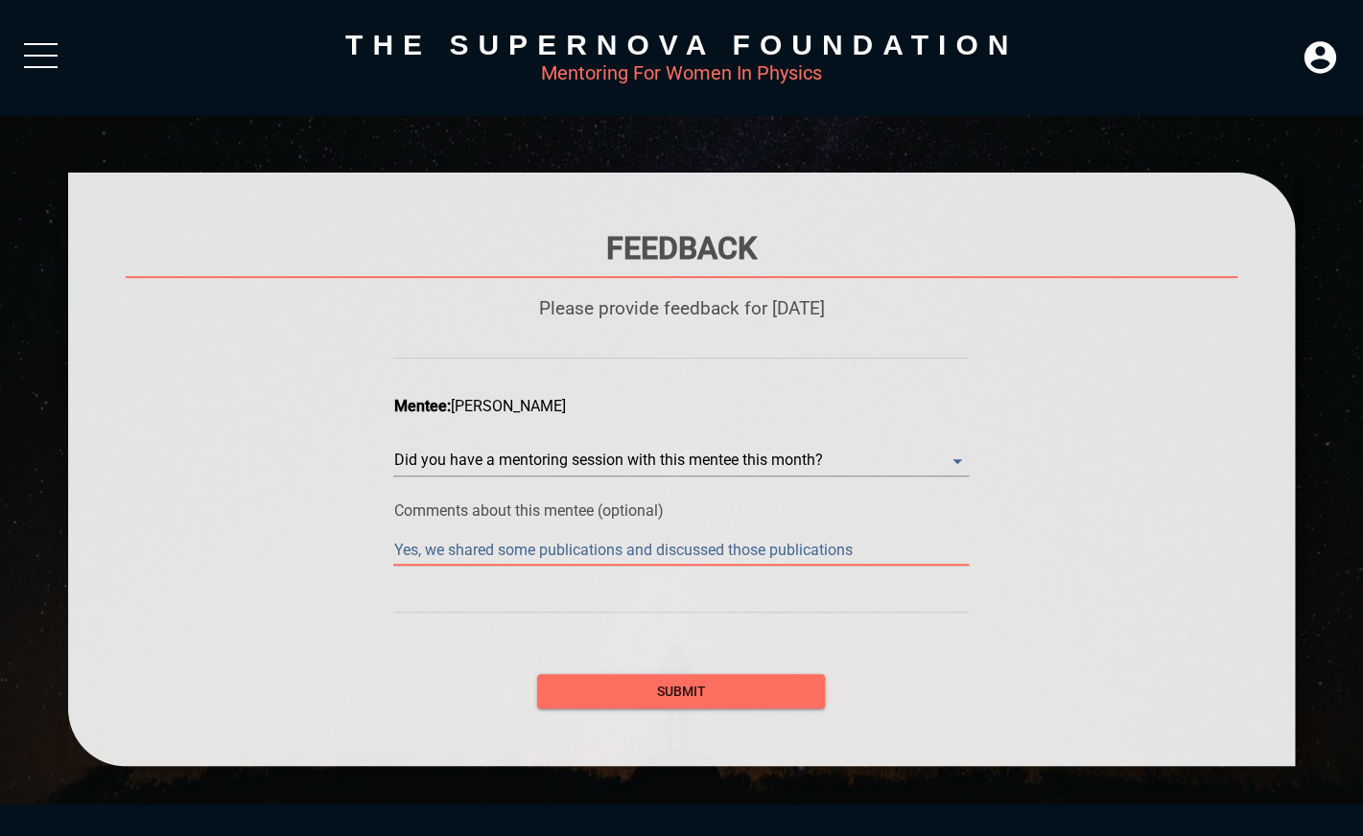
type textarea "Yes, we shared some publications and discussed those publications"
type textarea "Yes, we shared some publications and discussed those publications w"
type textarea "Yes, we shared some publications and discussed those publications wi"
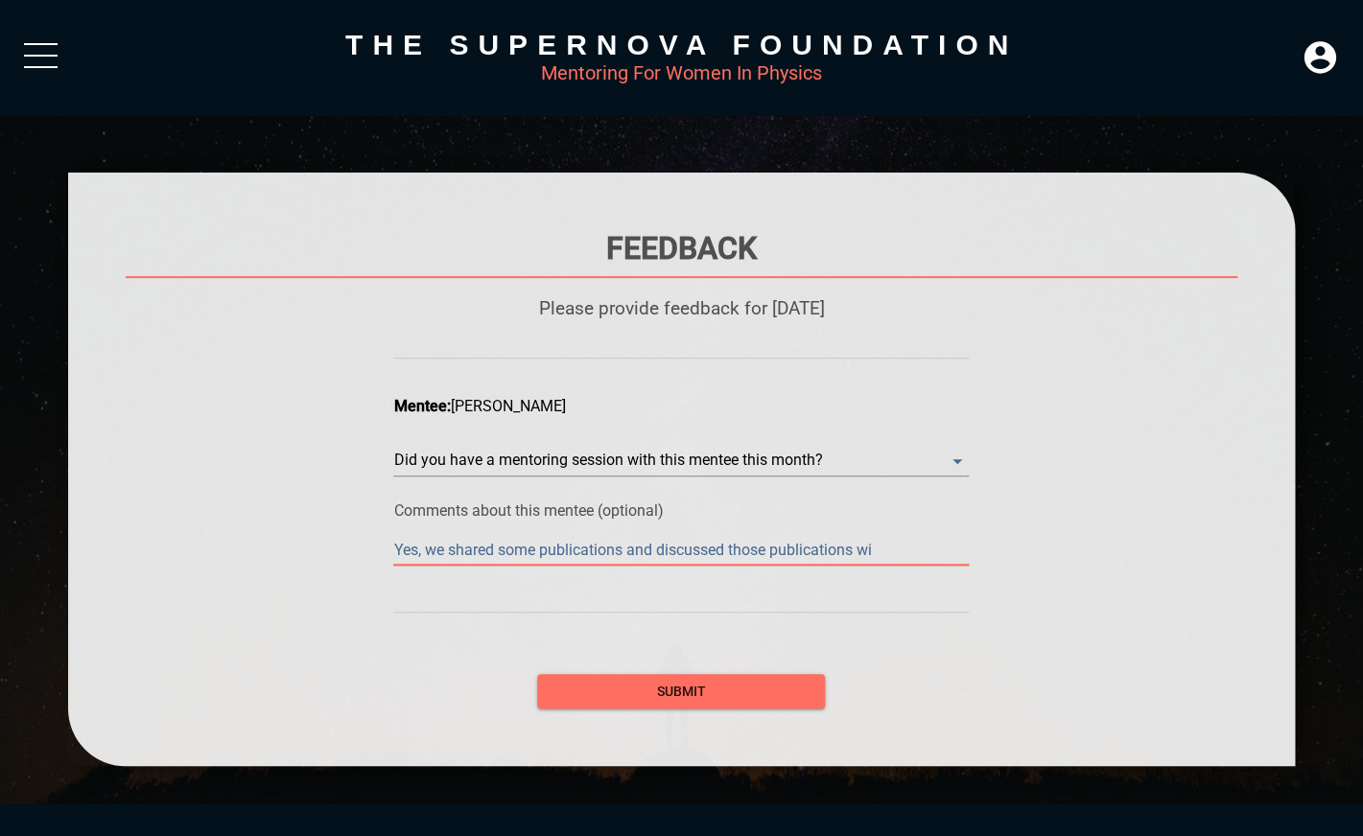
type textarea "Yes, we shared some publications and discussed those publications wit"
type textarea "Yes, we shared some publications and discussed those publications with"
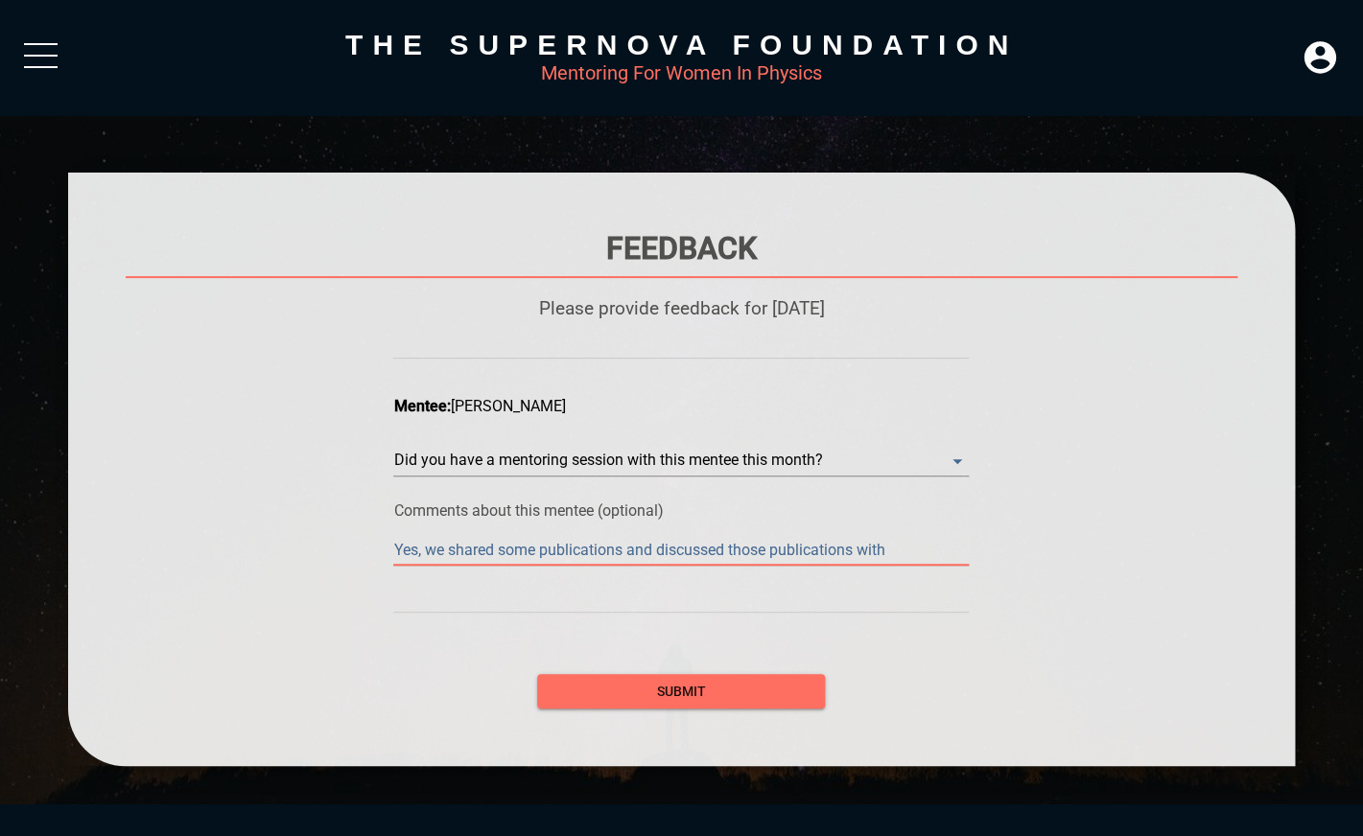
type textarea "Yes, we shared some publications and discussed those publications with"
type textarea "Yes, we shared some publications and discussed those publications with t"
type textarea "Yes, we shared some publications and discussed those publications with th"
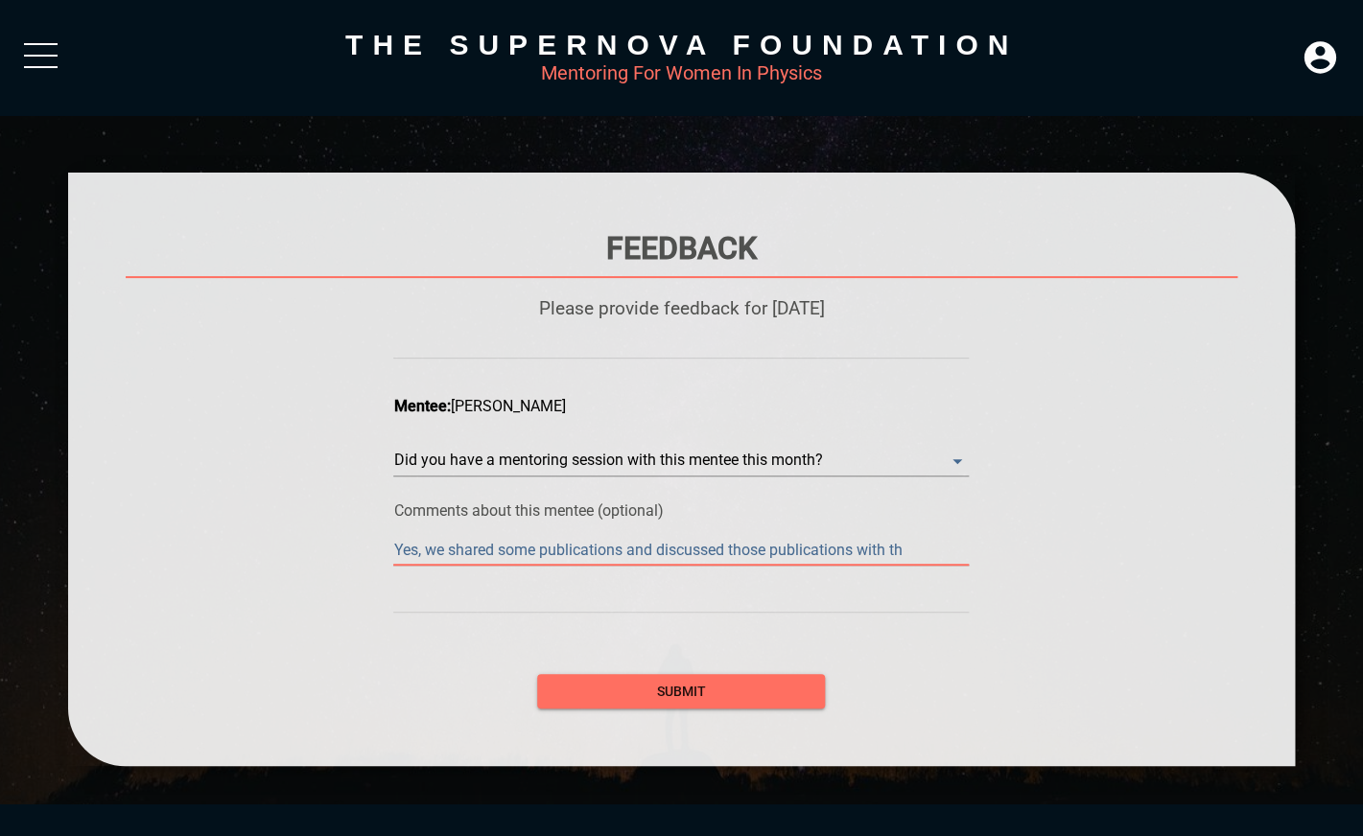
type textarea "Yes, we shared some publications and discussed those publications with the"
type textarea "Yes, we shared some publications and discussed those publications with the m"
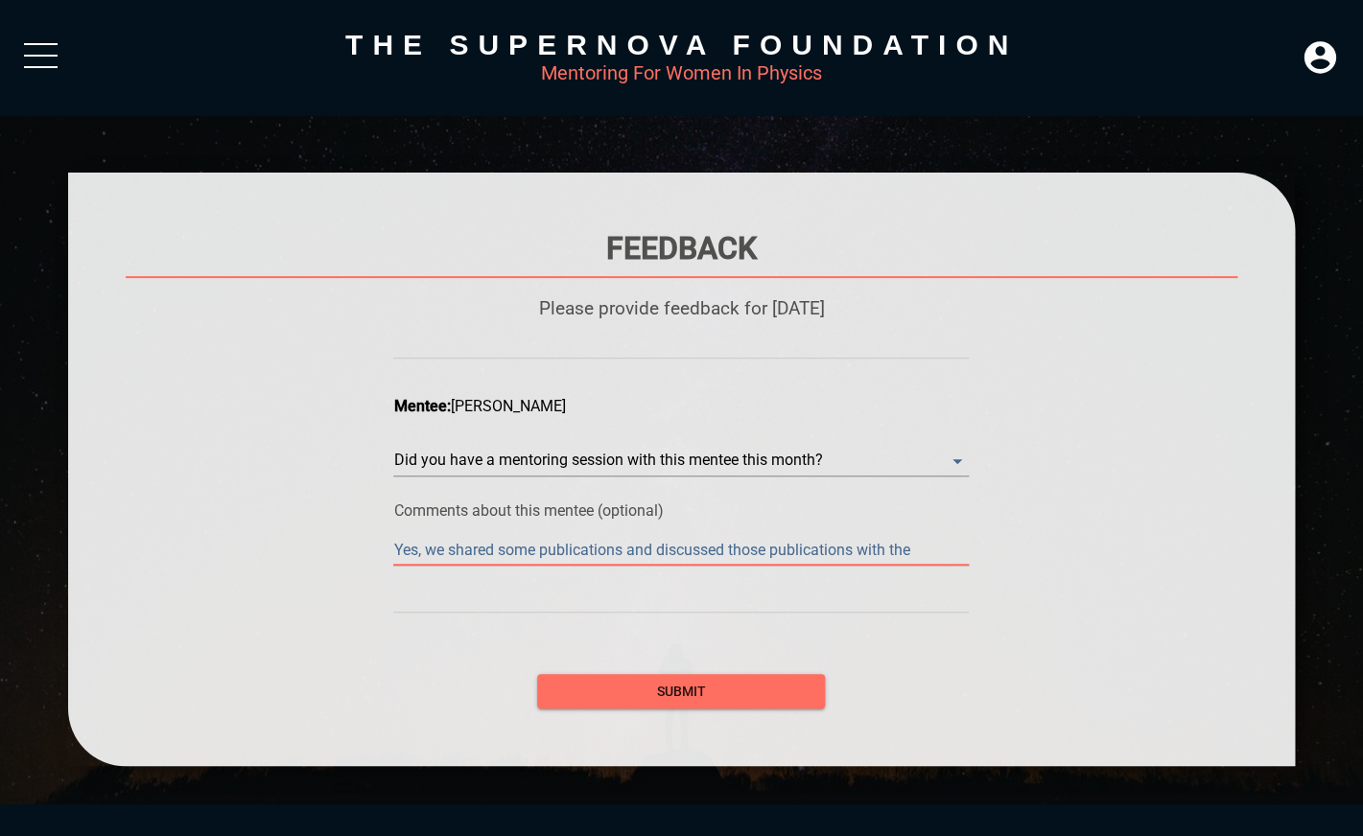
type textarea "Yes, we shared some publications and discussed those publications with the m"
type textarea "Yes, we shared some publications and discussed those publications with the me"
type textarea "Yes, we shared some publications and discussed those publications with the men"
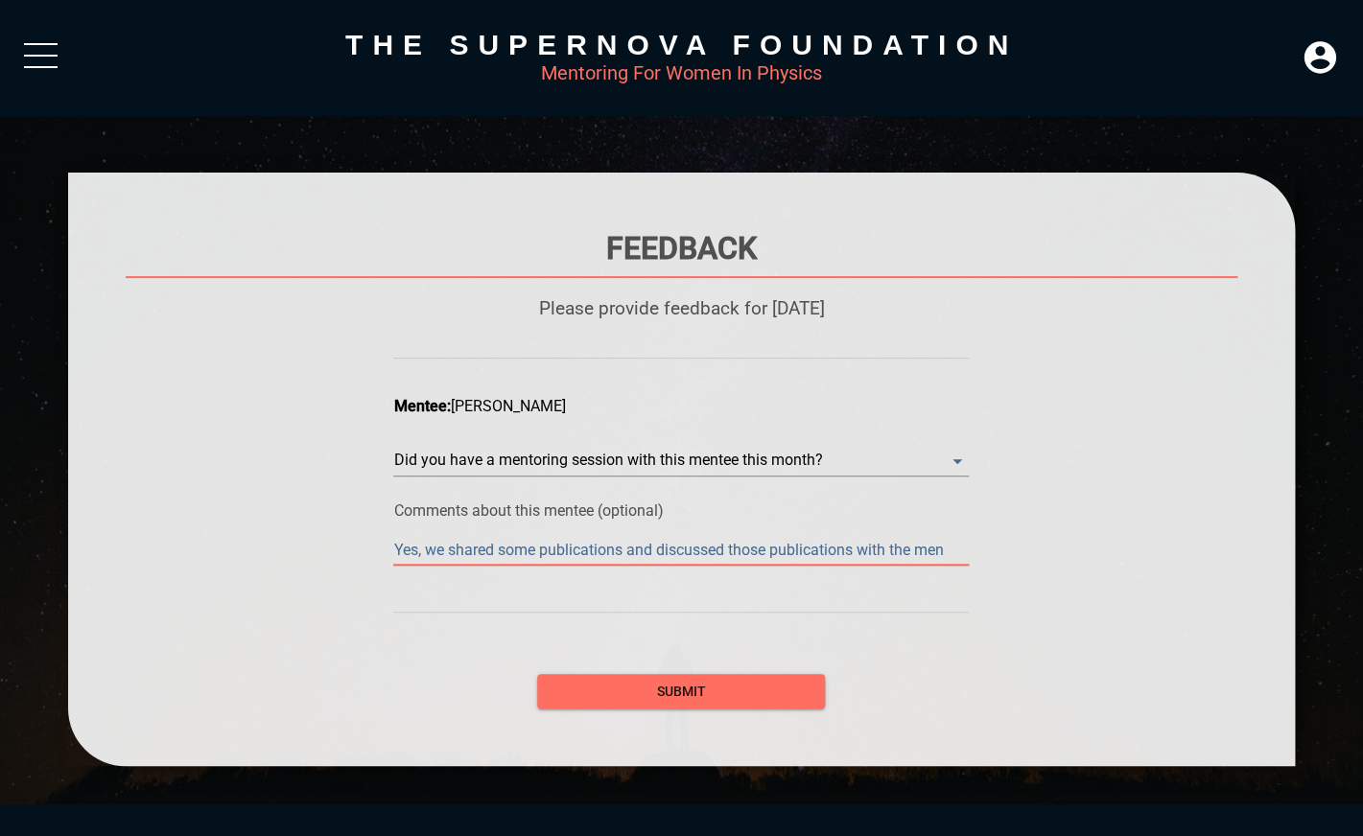
type textarea "Yes, we shared some publications and discussed those publications with the ment"
type textarea "Yes, we shared some publications and discussed those publications with the mente"
type textarea "Yes, we shared some publications and discussed those publications with the ment…"
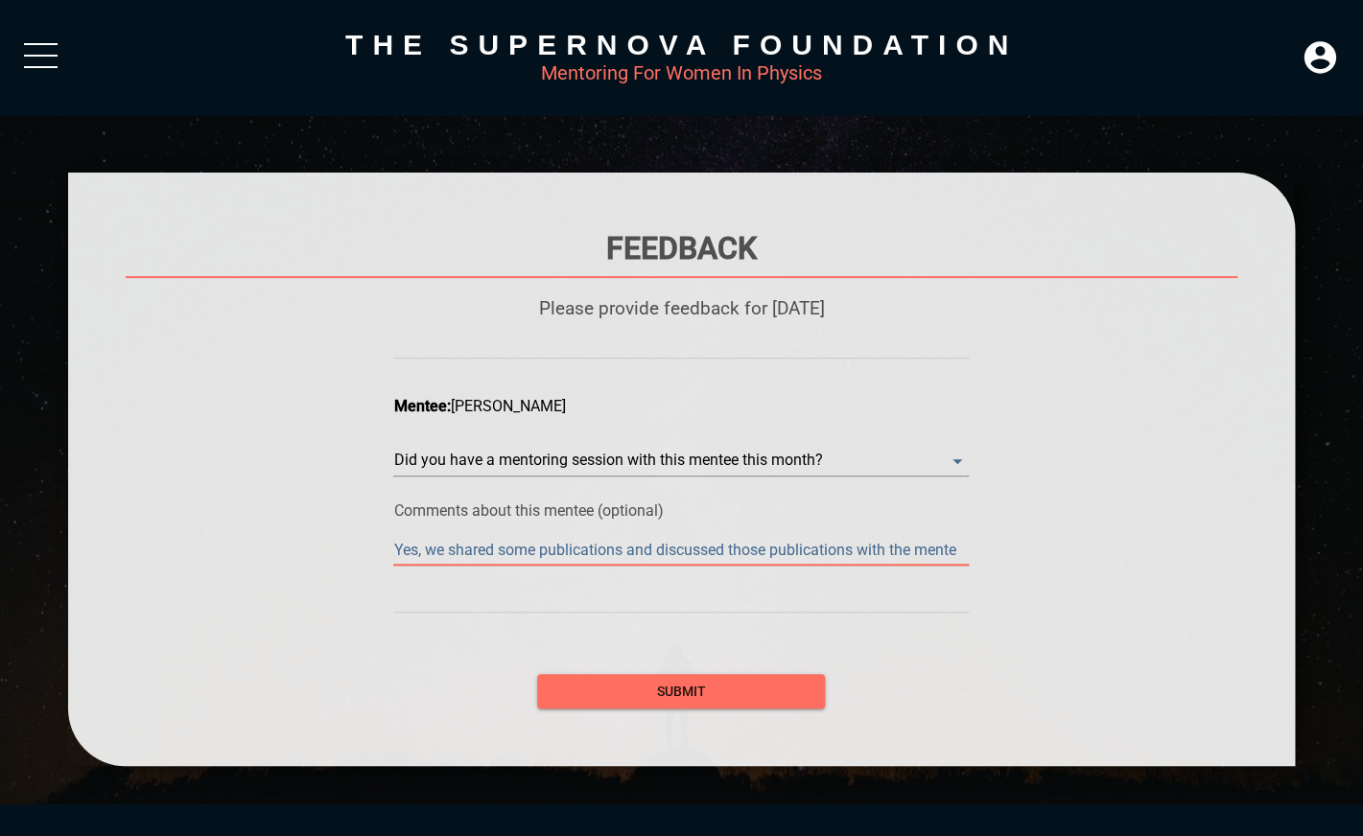
type textarea "Yes, we shared some publications and discussed those publications with the ment…"
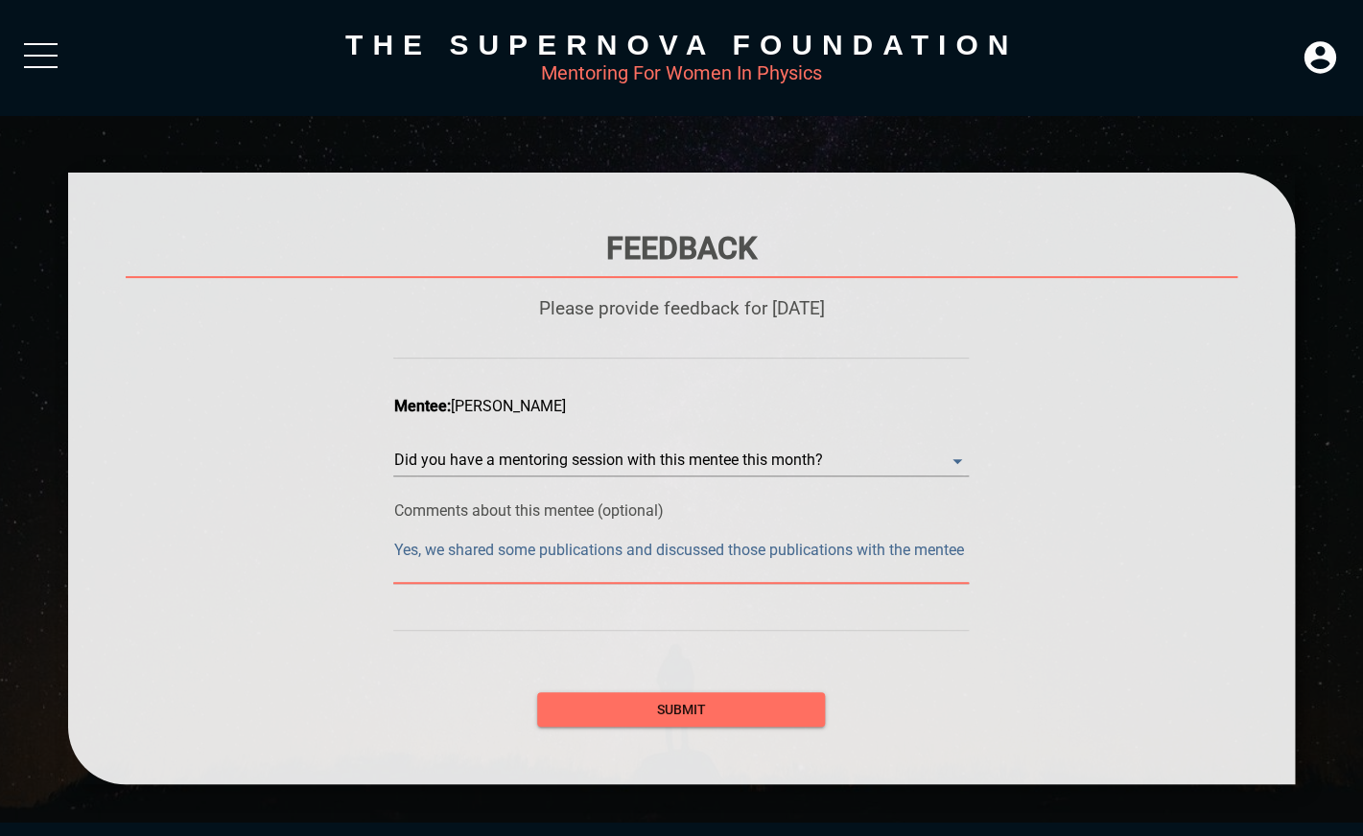
type textarea "Yes, we shared some publications and discussed those publications with the ment…"
click at [649, 708] on span "submit" at bounding box center [681, 710] width 257 height 24
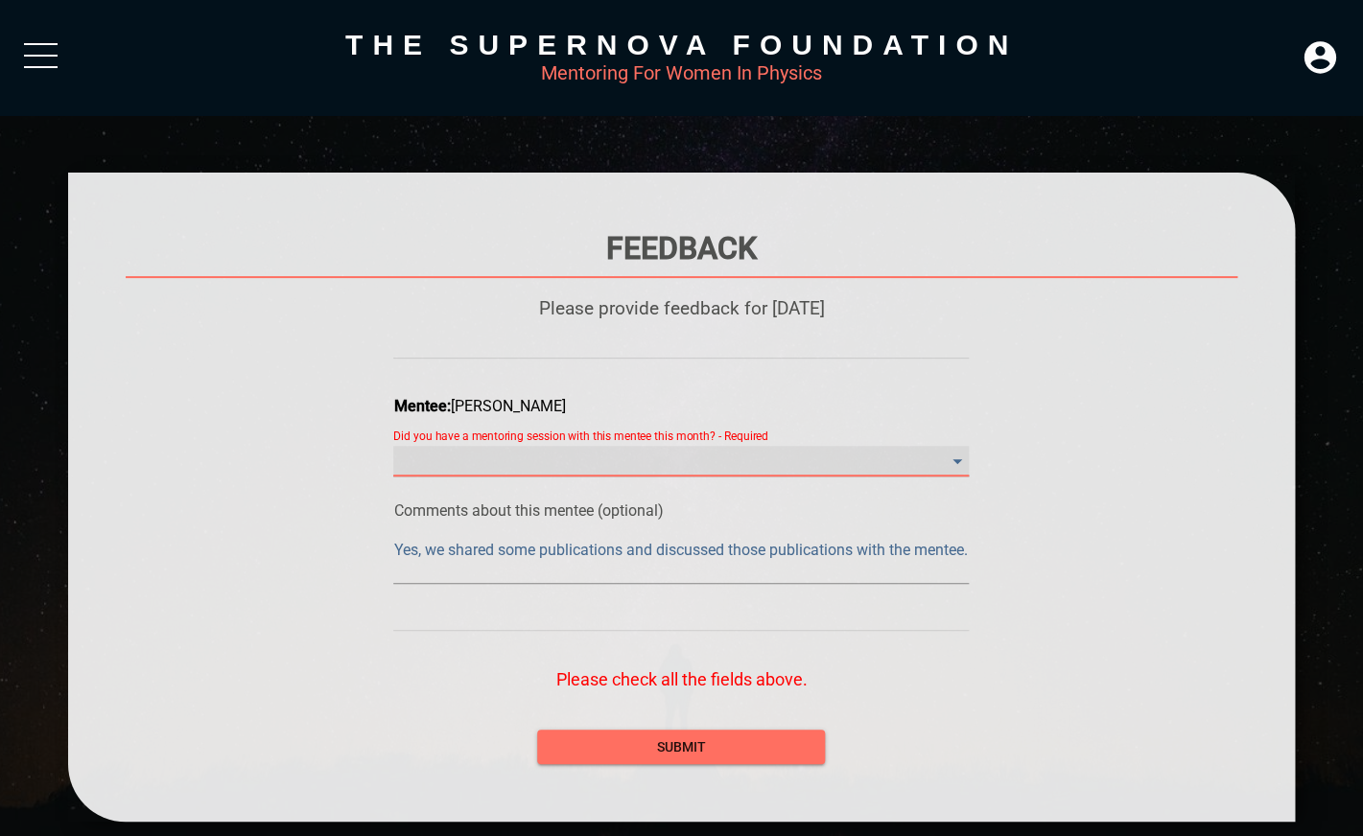
click at [833, 463] on month\? "​" at bounding box center [681, 461] width 576 height 31
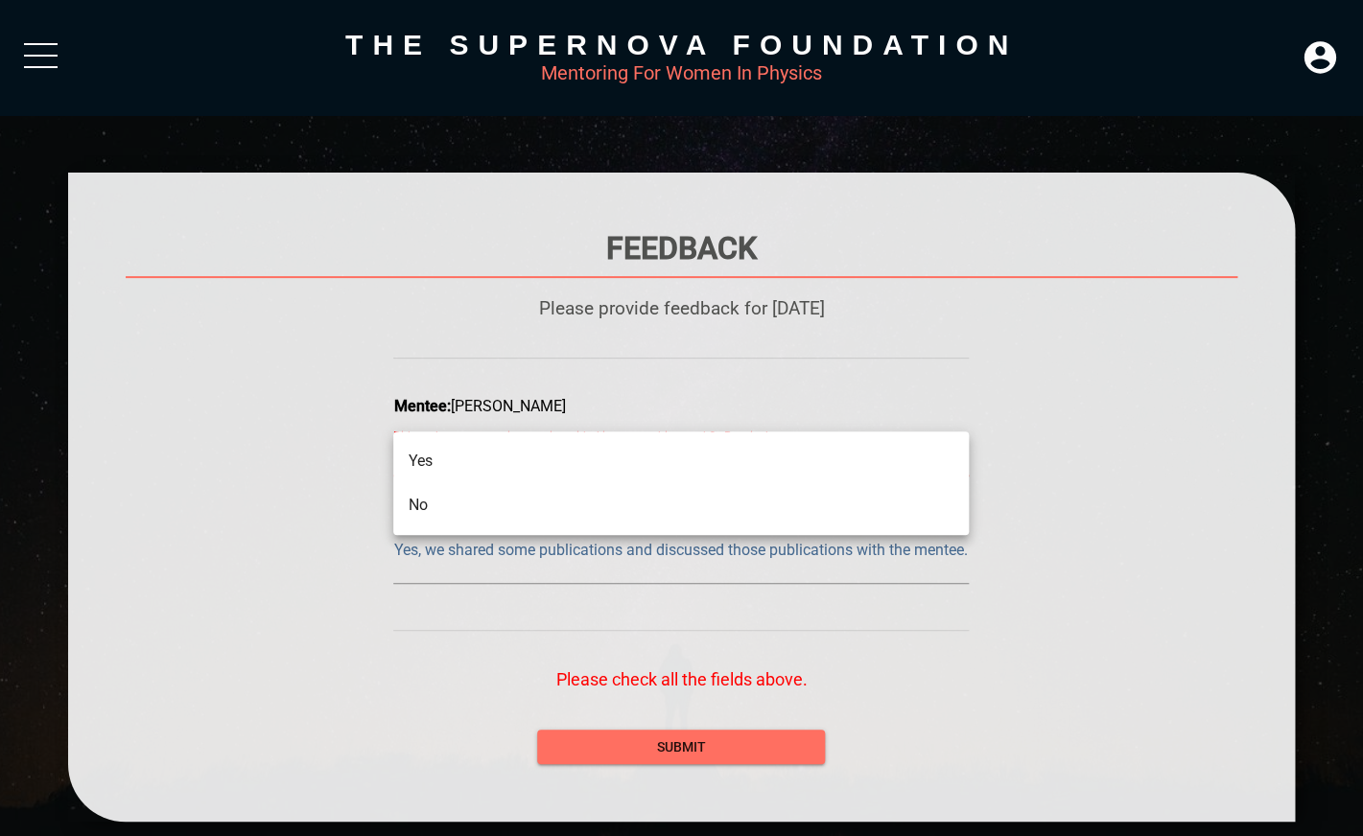
click at [767, 470] on li "Yes" at bounding box center [681, 461] width 576 height 44
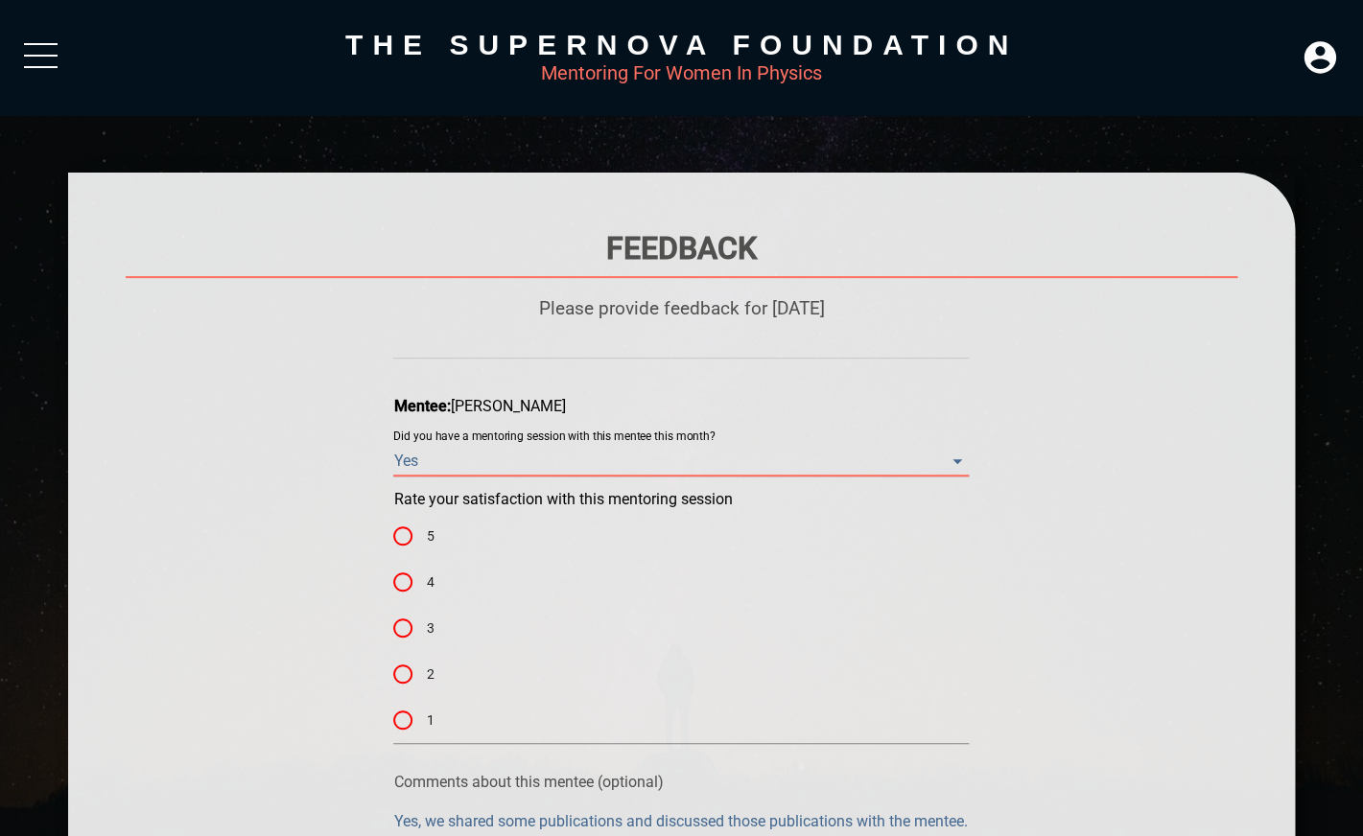
click at [403, 587] on input "4" at bounding box center [403, 582] width 46 height 46
radio input "true"
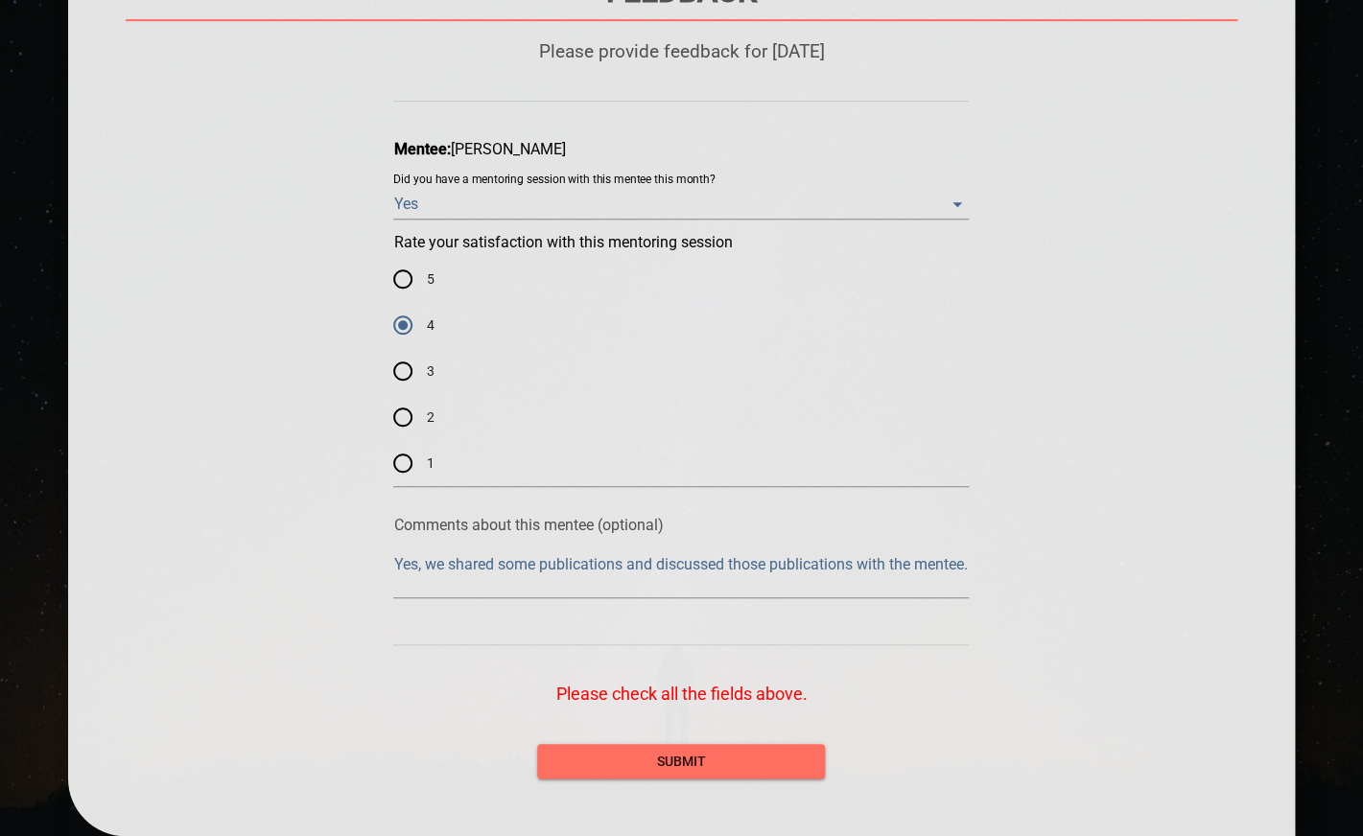
scroll to position [380, 0]
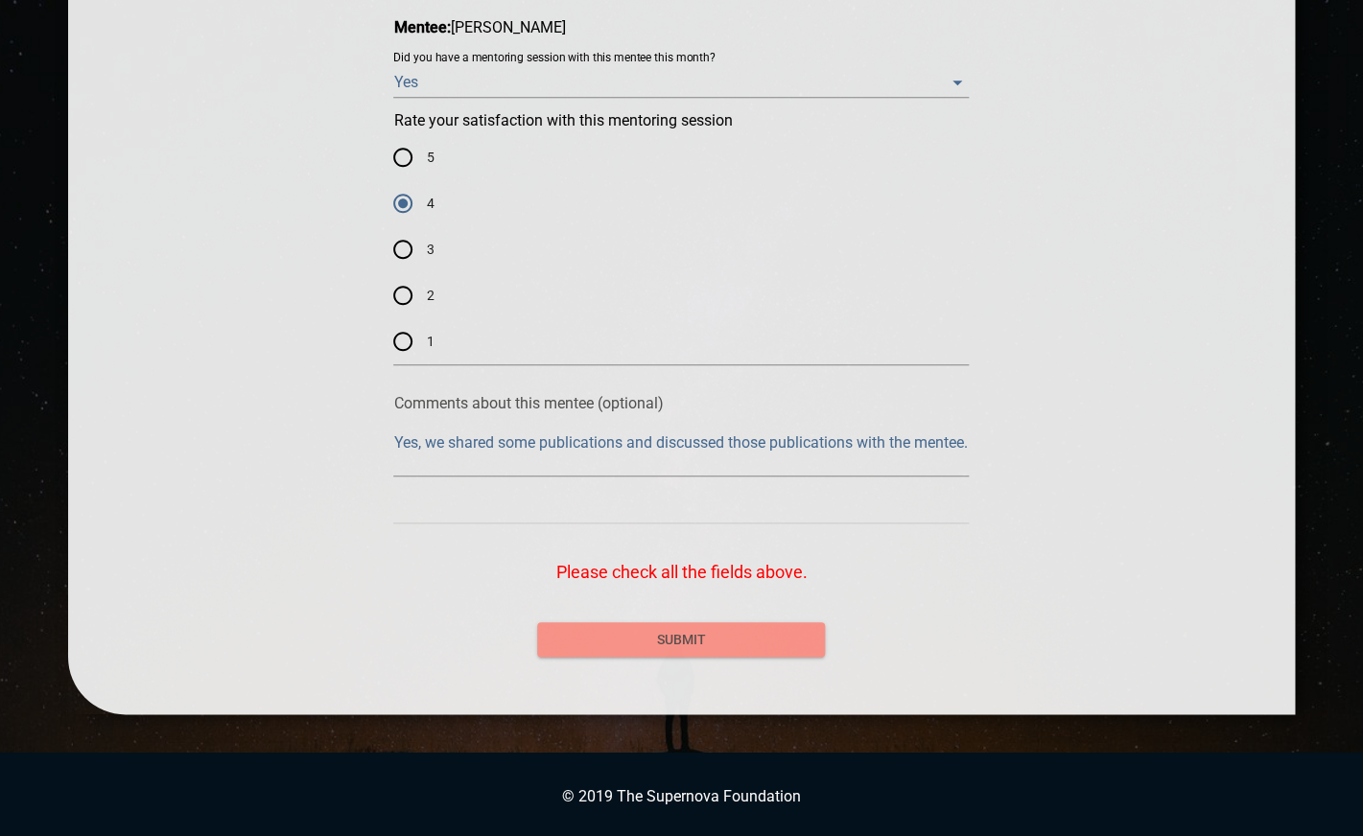
click at [608, 623] on button "submit" at bounding box center [681, 640] width 288 height 35
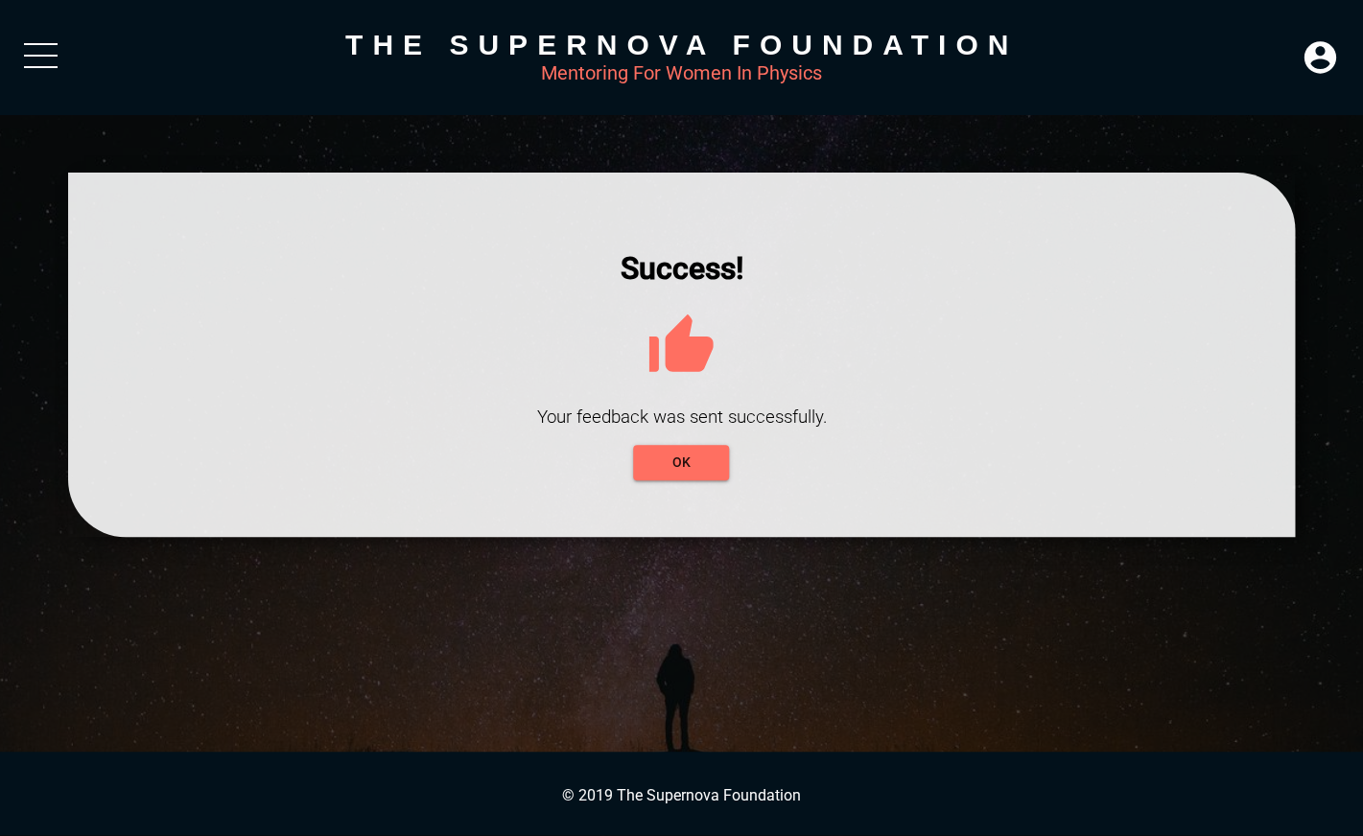
scroll to position [0, 0]
click at [680, 481] on button "OK" at bounding box center [681, 462] width 96 height 35
